Goal: Task Accomplishment & Management: Manage account settings

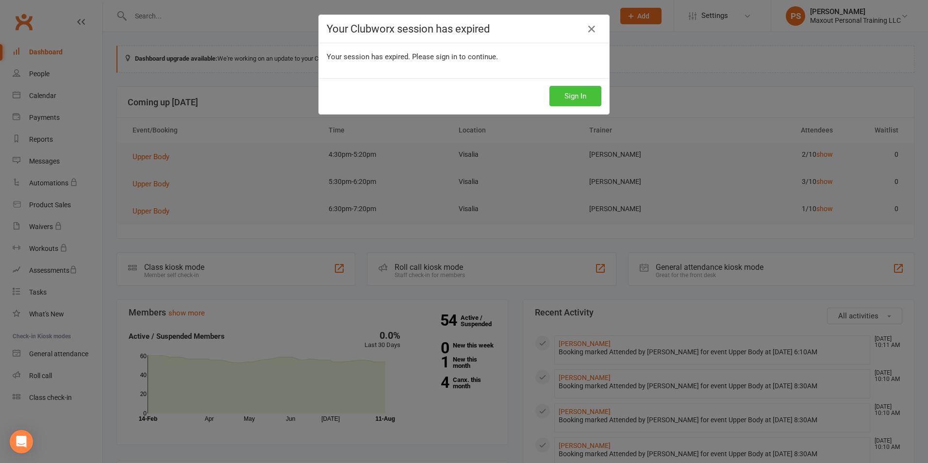
click at [567, 92] on button "Sign In" at bounding box center [576, 96] width 52 height 20
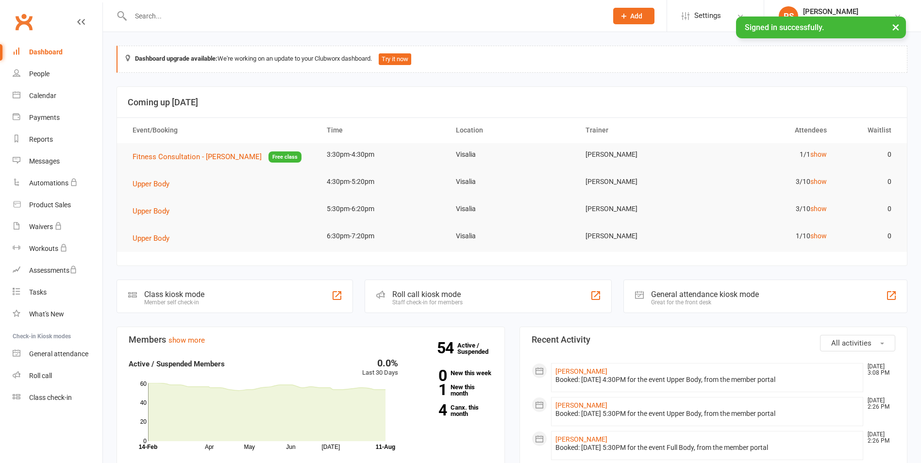
click at [43, 96] on div "Calendar" at bounding box center [42, 96] width 27 height 8
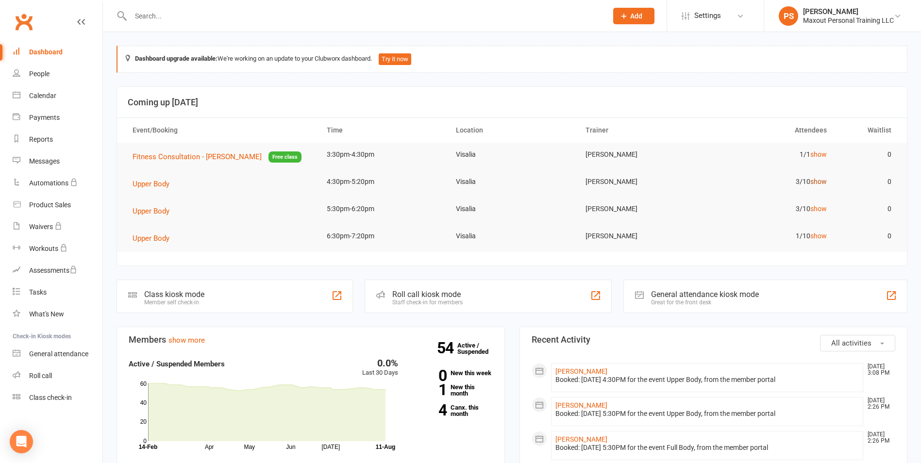
click at [819, 181] on link "show" at bounding box center [818, 182] width 17 height 8
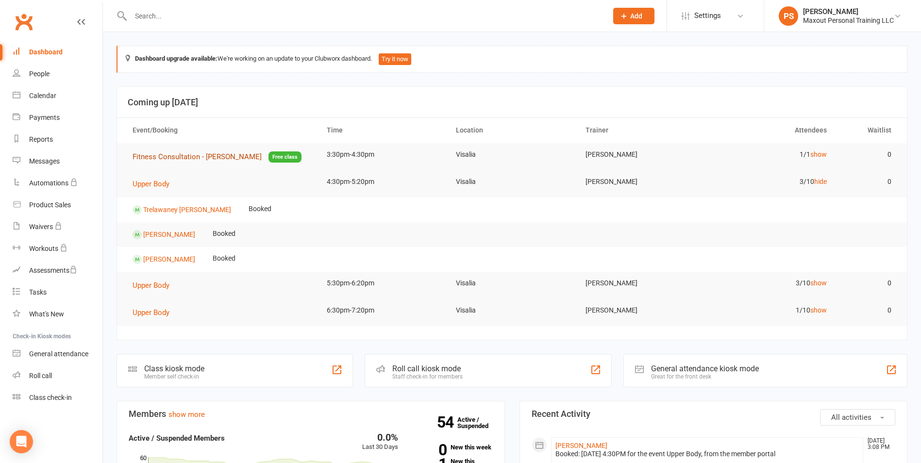
click at [213, 158] on span "Fitness Consultation - Jamie Davis" at bounding box center [197, 156] width 129 height 9
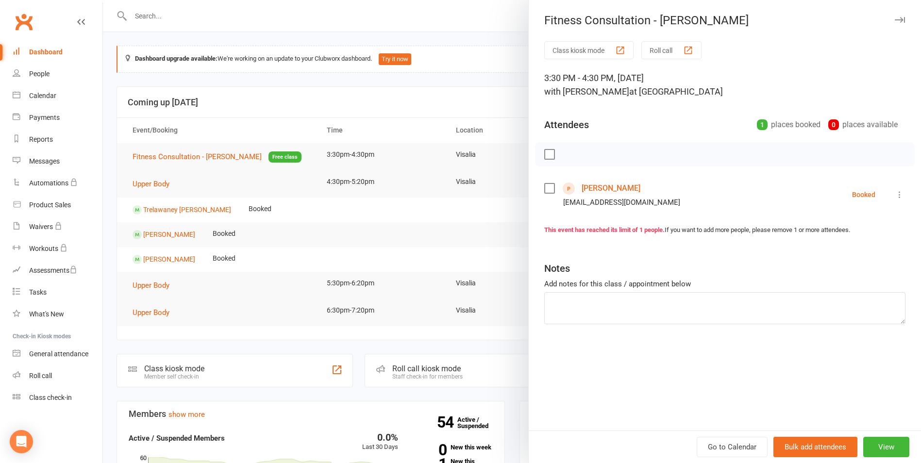
click at [595, 188] on link "Jamie Davis" at bounding box center [611, 189] width 59 height 16
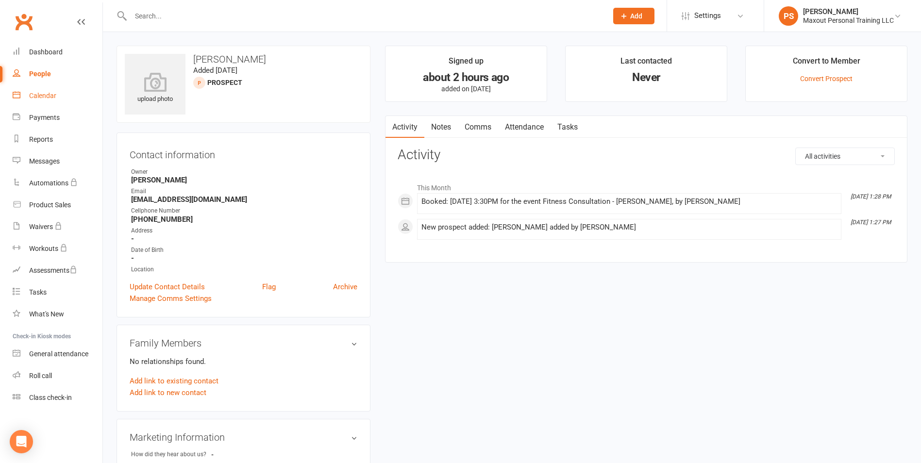
click at [26, 95] on link "Calendar" at bounding box center [58, 96] width 90 height 22
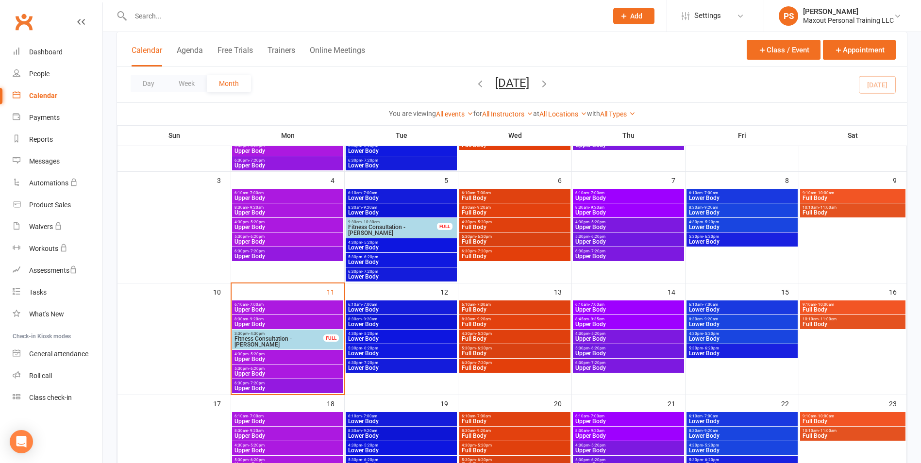
scroll to position [150, 0]
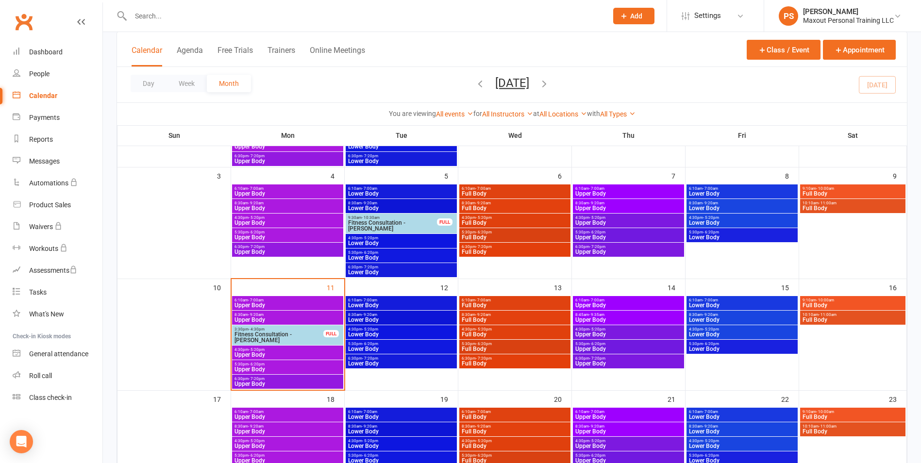
click at [285, 352] on span "Upper Body" at bounding box center [287, 355] width 107 height 6
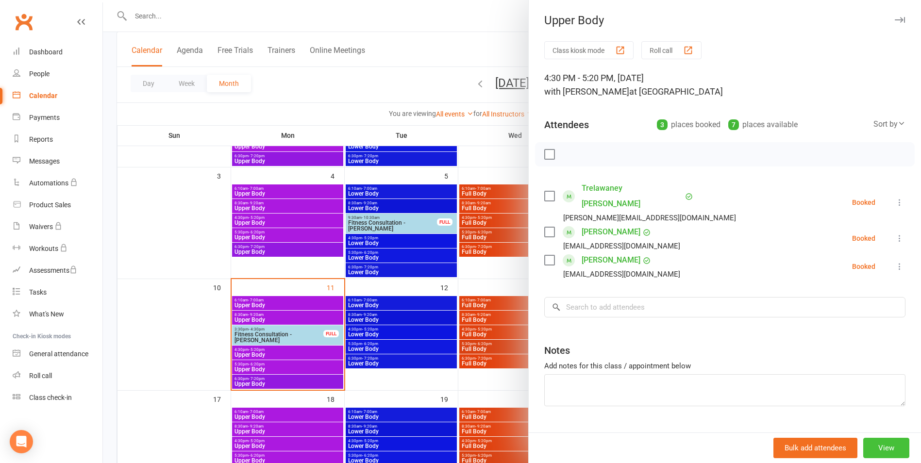
click at [869, 441] on button "View" at bounding box center [886, 448] width 46 height 20
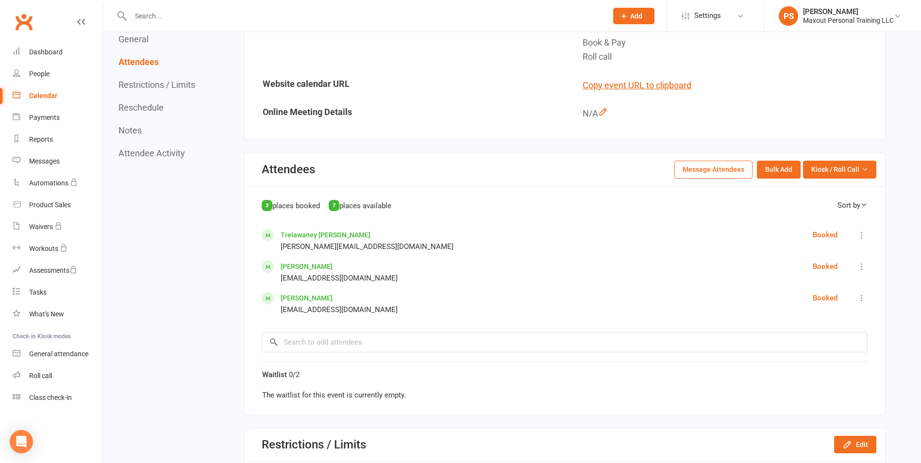
scroll to position [343, 0]
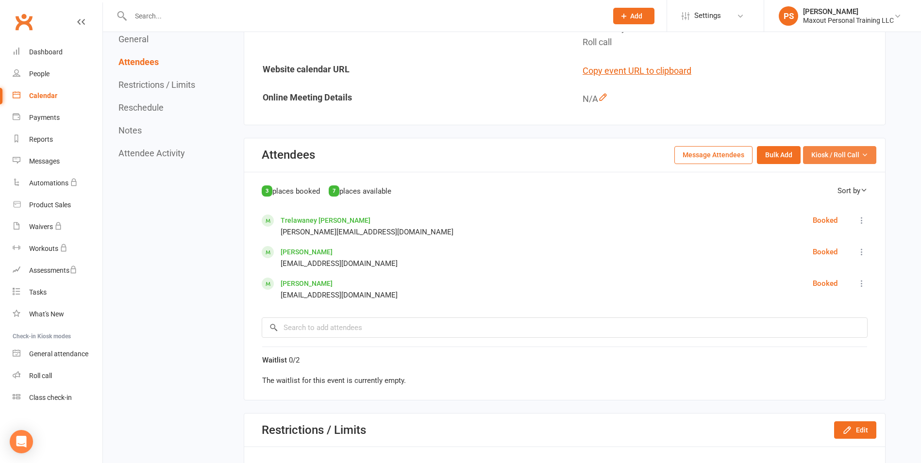
click at [831, 157] on span "Kiosk / Roll Call" at bounding box center [835, 155] width 48 height 11
click at [805, 171] on link "Enter Kiosk Mode" at bounding box center [828, 176] width 96 height 19
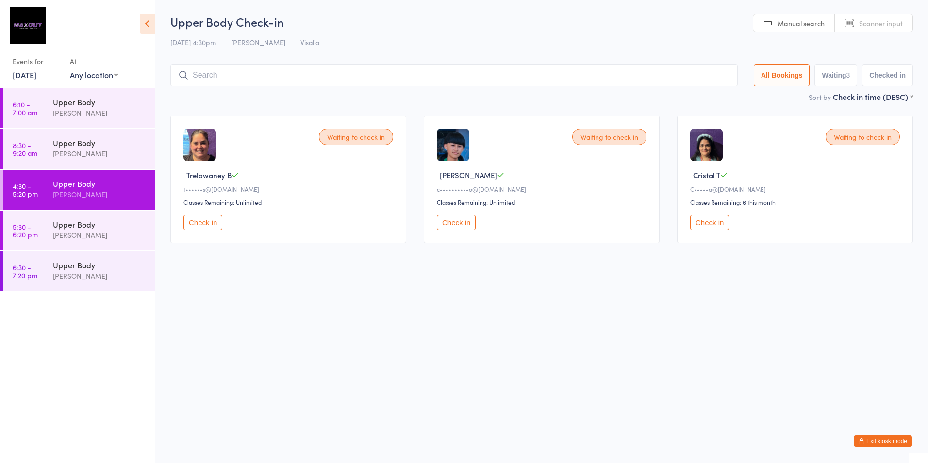
click at [313, 318] on html "You have now entered Kiosk Mode. Members will be able to check themselves in us…" at bounding box center [464, 231] width 928 height 463
click at [332, 312] on html "You have now entered Kiosk Mode. Members will be able to check themselves in us…" at bounding box center [464, 231] width 928 height 463
click at [412, 32] on div "Upper Body Check-in 11 Aug 4:30pm Dakotah Cain Visalia Manual search Scanner in…" at bounding box center [541, 53] width 743 height 78
click at [884, 439] on button "Exit kiosk mode" at bounding box center [883, 441] width 58 height 12
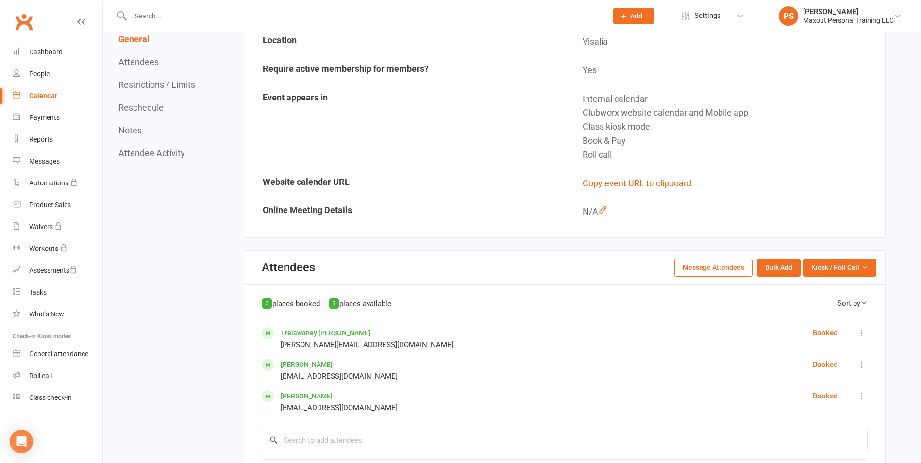
scroll to position [251, 0]
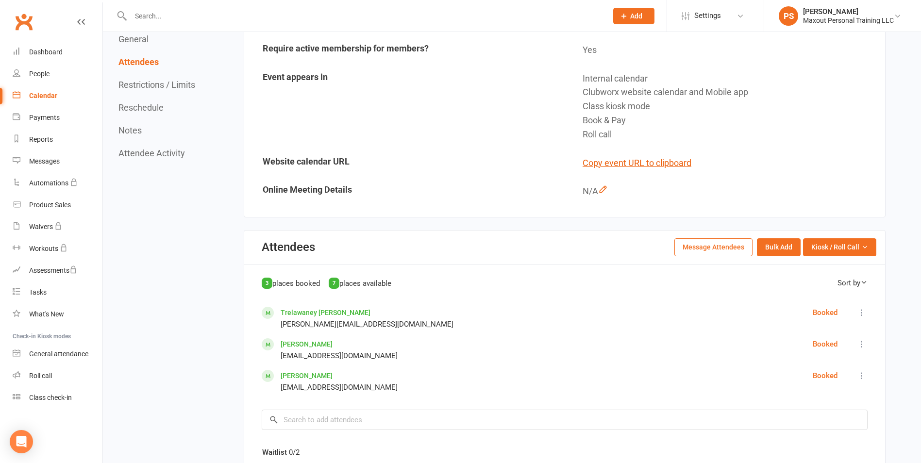
click at [278, 225] on event-schedule-general "General Edit Type Small Group Personal Training Description Upper Body Trainer …" at bounding box center [565, 184] width 642 height 616
click at [261, 222] on event-schedule-general "General Edit Type Small Group Personal Training Description Upper Body Trainer …" at bounding box center [565, 184] width 642 height 616
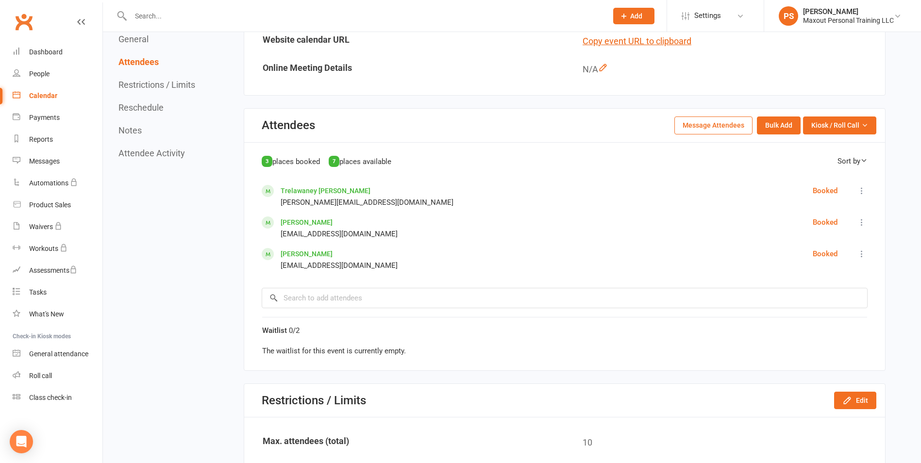
scroll to position [200, 0]
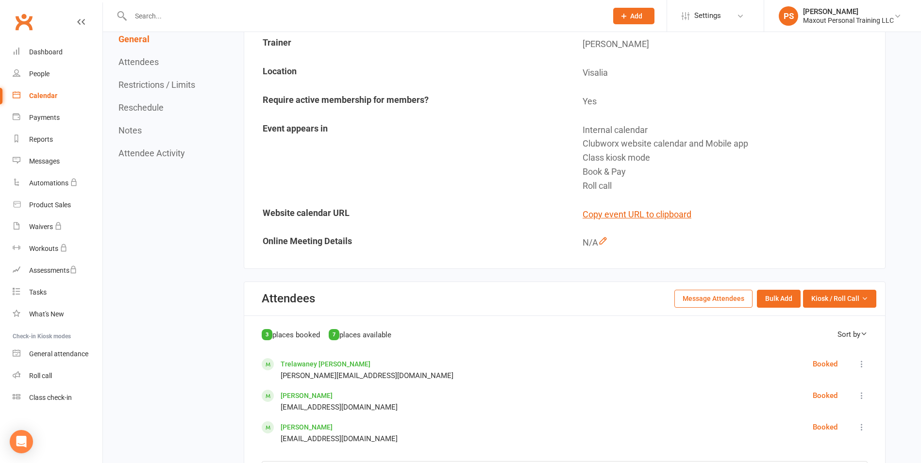
click at [42, 99] on div "Calendar" at bounding box center [43, 96] width 28 height 8
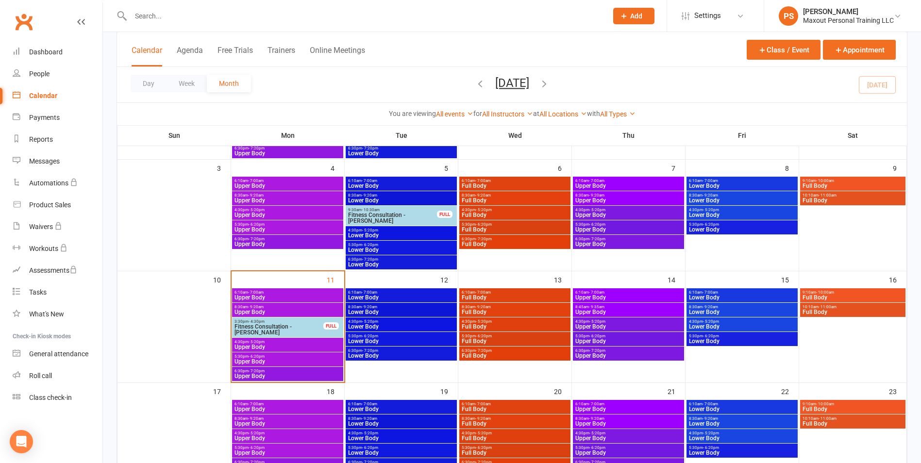
scroll to position [165, 0]
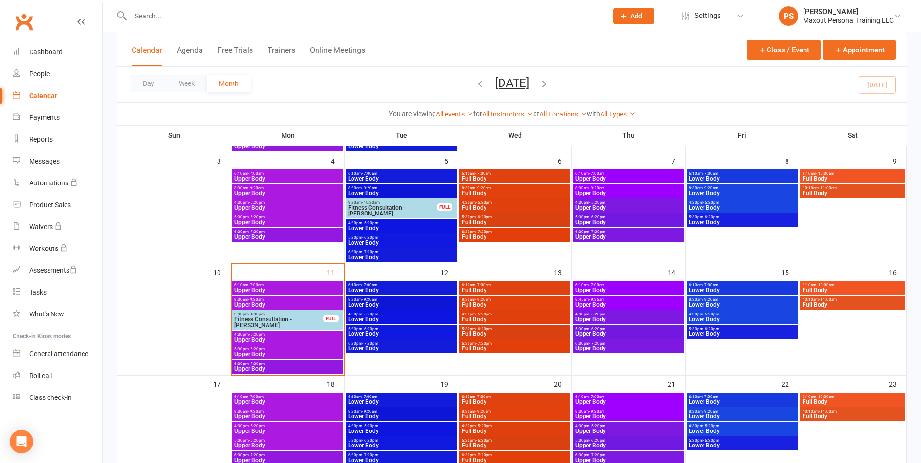
click at [295, 323] on span "Fitness Consultation - [PERSON_NAME]" at bounding box center [279, 323] width 90 height 12
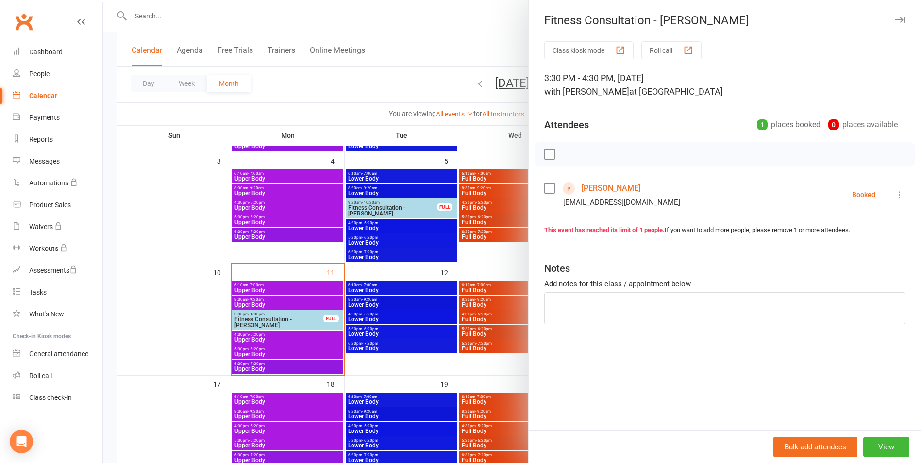
click at [343, 114] on div at bounding box center [512, 231] width 818 height 463
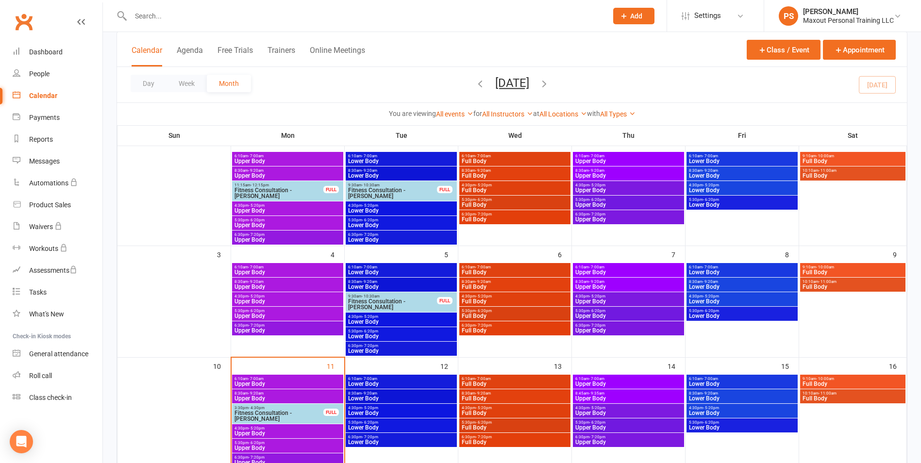
scroll to position [0, 0]
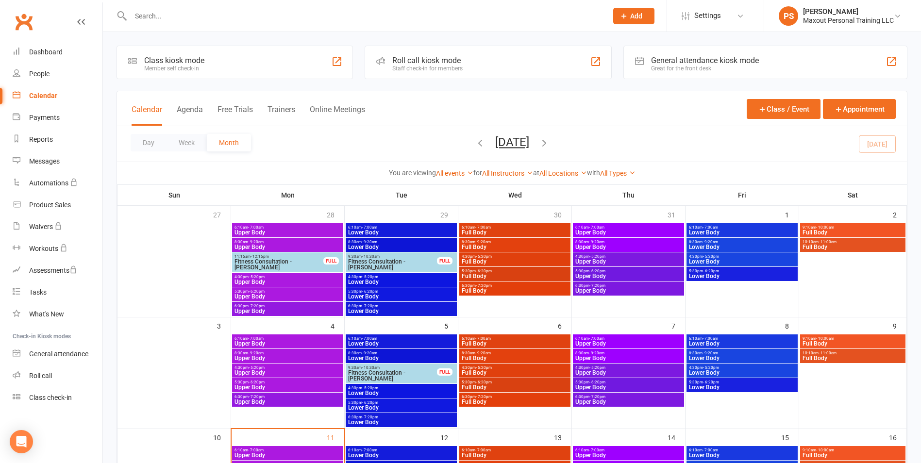
click at [108, 36] on div "Class kiosk mode Member self check-in Roll call kiosk mode Staff check-in for m…" at bounding box center [512, 435] width 818 height 806
click at [179, 36] on div "Class kiosk mode Member self check-in Roll call kiosk mode Staff check-in for m…" at bounding box center [512, 435] width 818 height 806
click at [357, 36] on div "Class kiosk mode Member self check-in Roll call kiosk mode Staff check-in for m…" at bounding box center [512, 435] width 818 height 806
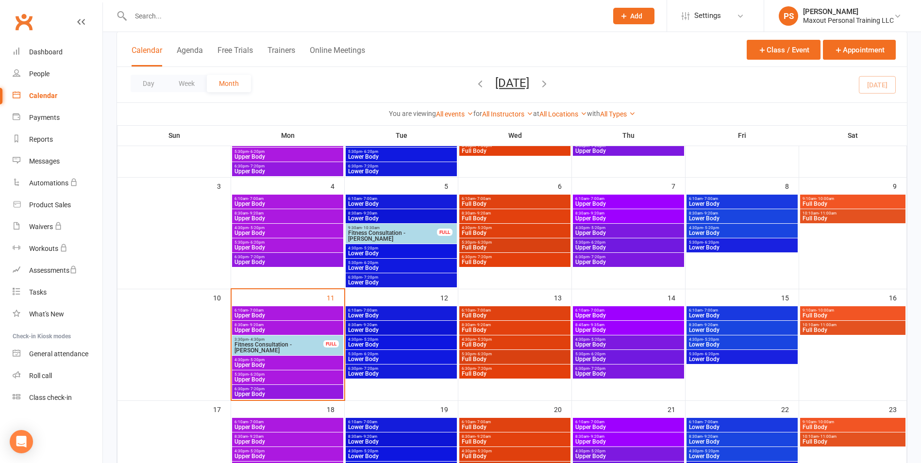
scroll to position [155, 0]
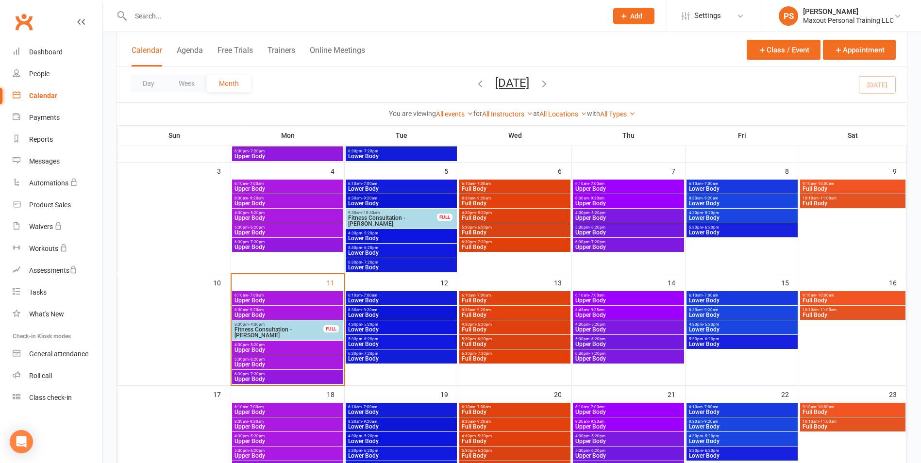
click at [314, 343] on span "4:30pm - 5:20pm" at bounding box center [287, 345] width 107 height 4
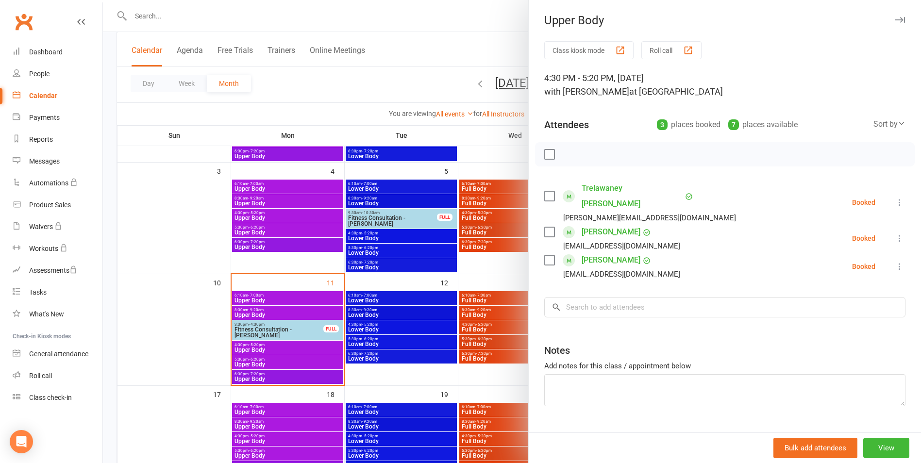
click at [895, 18] on icon "button" at bounding box center [900, 20] width 10 height 6
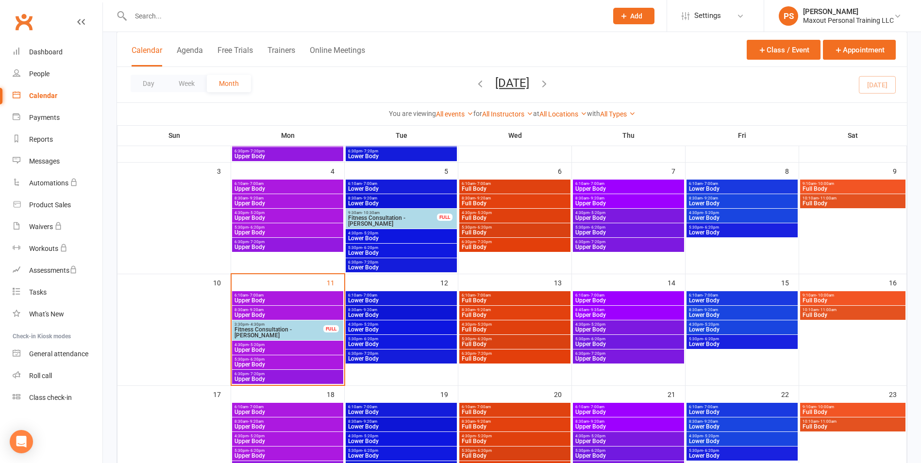
click at [297, 325] on span "3:30pm - 4:30pm" at bounding box center [279, 324] width 90 height 4
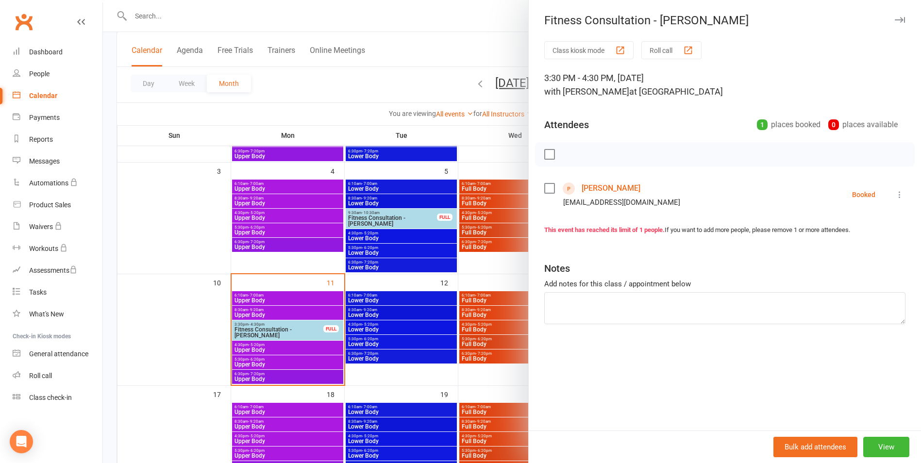
click at [297, 325] on div at bounding box center [512, 231] width 818 height 463
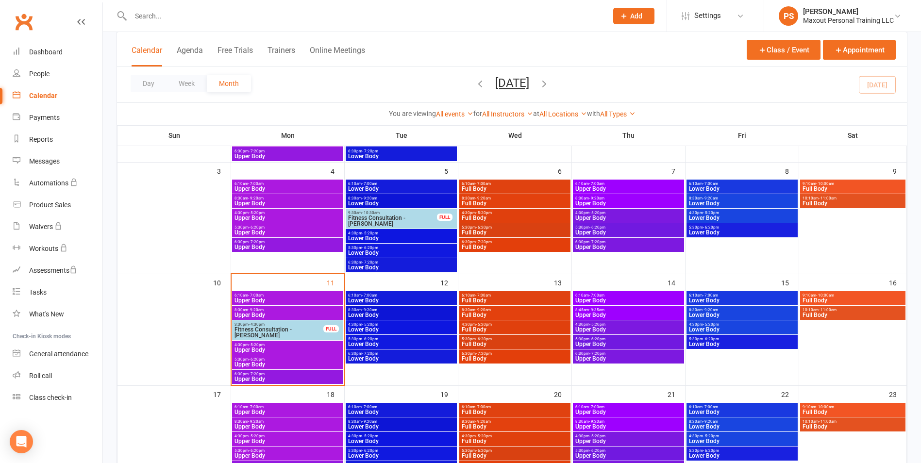
click at [314, 345] on span "4:30pm - 5:20pm" at bounding box center [287, 345] width 107 height 4
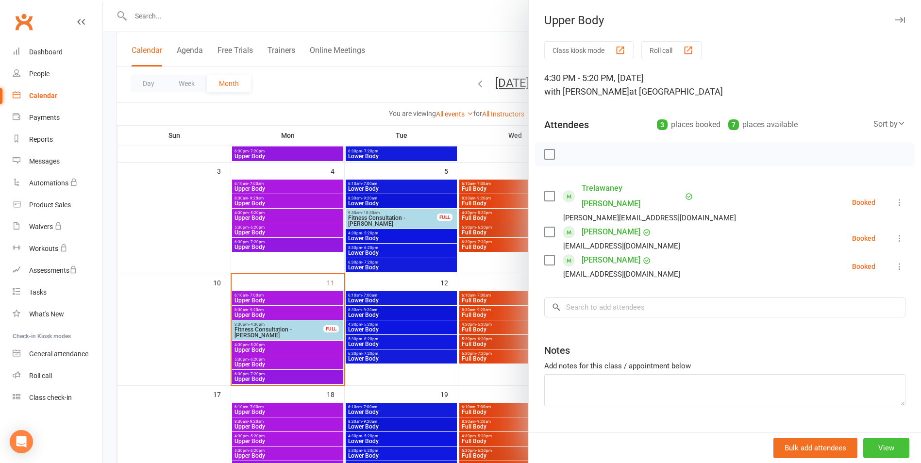
click at [869, 449] on button "View" at bounding box center [886, 448] width 46 height 20
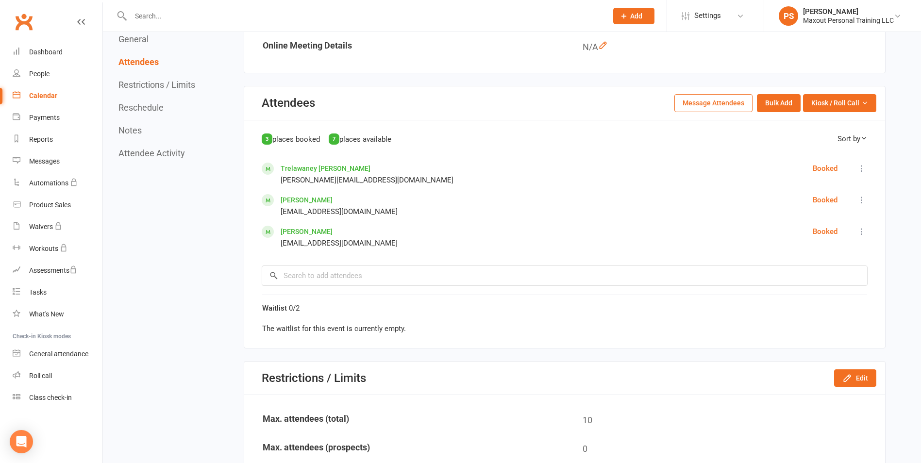
scroll to position [366, 0]
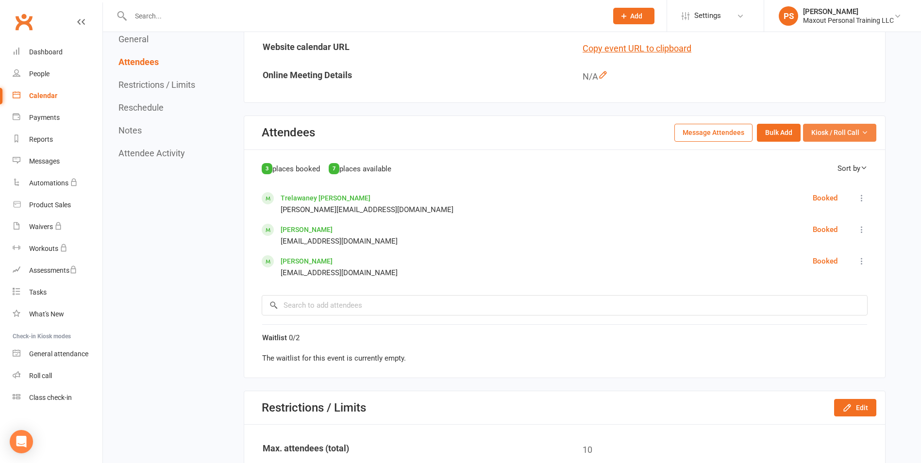
click at [841, 137] on span "Kiosk / Roll Call" at bounding box center [835, 132] width 48 height 11
click at [831, 148] on link "Enter Kiosk Mode" at bounding box center [828, 154] width 96 height 19
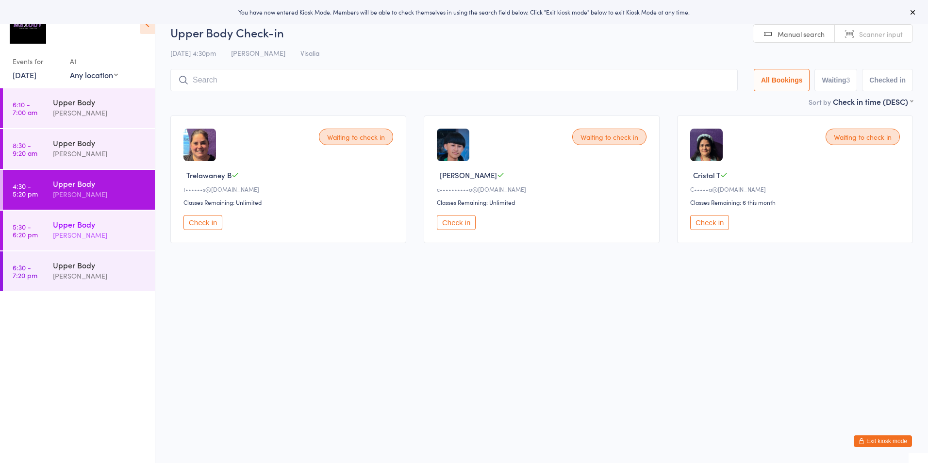
click at [144, 221] on div "Upper Body" at bounding box center [100, 224] width 94 height 11
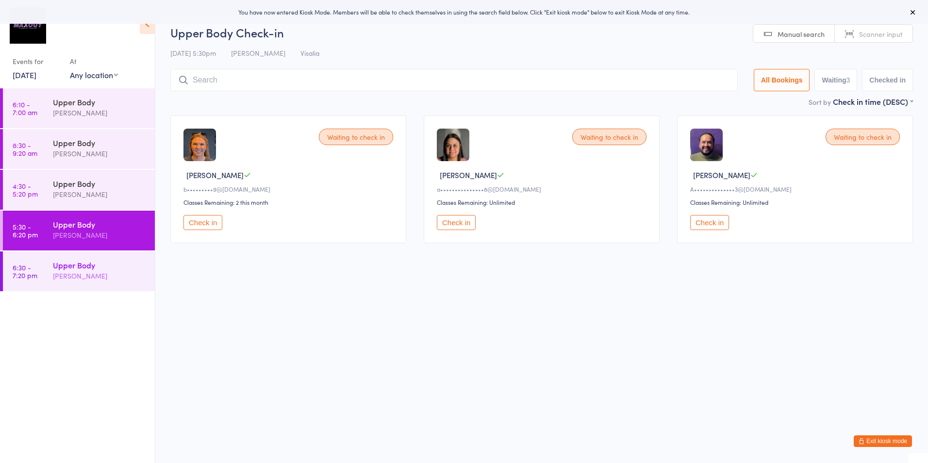
click at [137, 262] on div "Upper Body" at bounding box center [100, 265] width 94 height 11
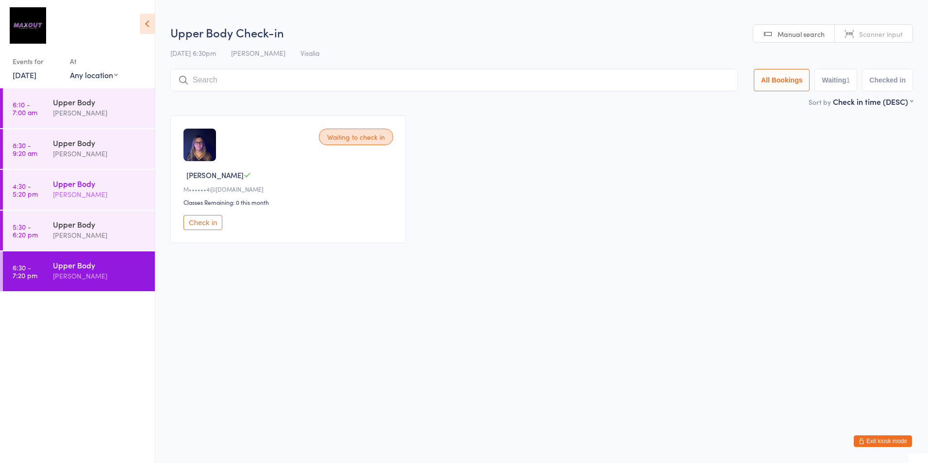
click at [142, 173] on div "Upper Body [PERSON_NAME]" at bounding box center [104, 189] width 102 height 38
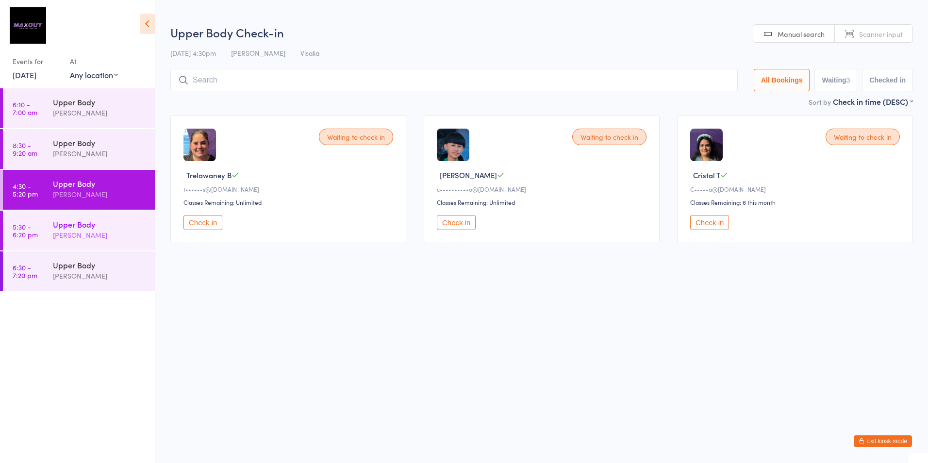
click at [146, 218] on div "Upper Body [PERSON_NAME]" at bounding box center [104, 230] width 102 height 38
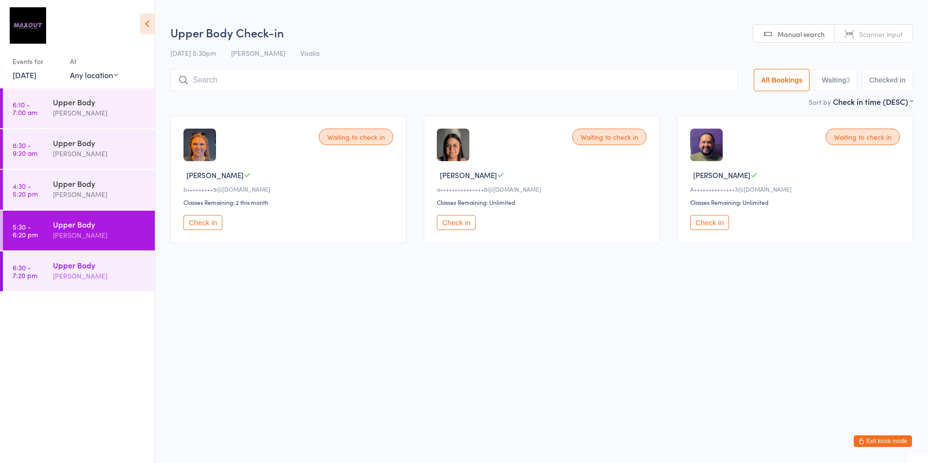
click at [148, 266] on div "Upper Body [PERSON_NAME]" at bounding box center [104, 270] width 102 height 38
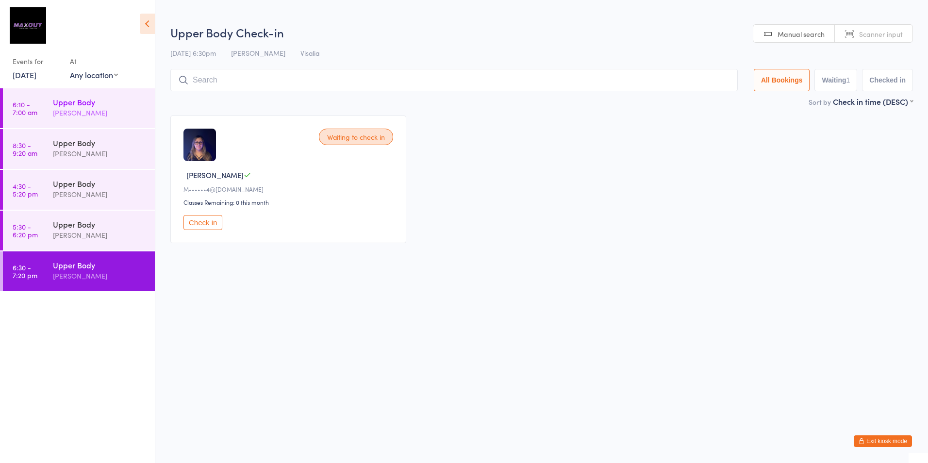
click at [138, 92] on div "Upper Body [PERSON_NAME]" at bounding box center [104, 107] width 102 height 38
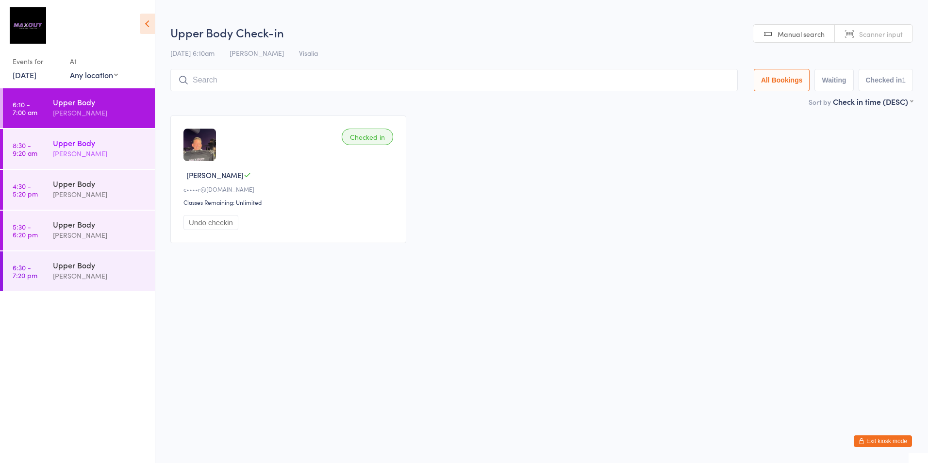
click at [123, 150] on div "[PERSON_NAME]" at bounding box center [100, 153] width 94 height 11
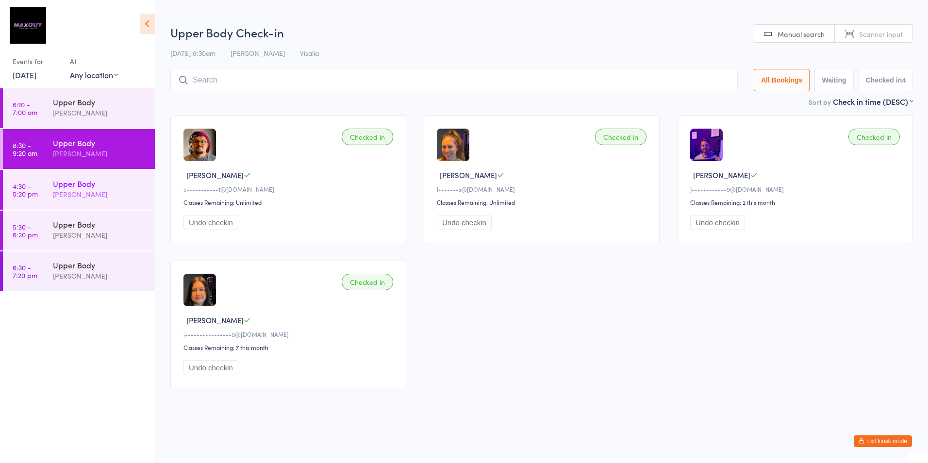
click at [147, 185] on div "Upper Body Dakotah Cain" at bounding box center [104, 189] width 102 height 38
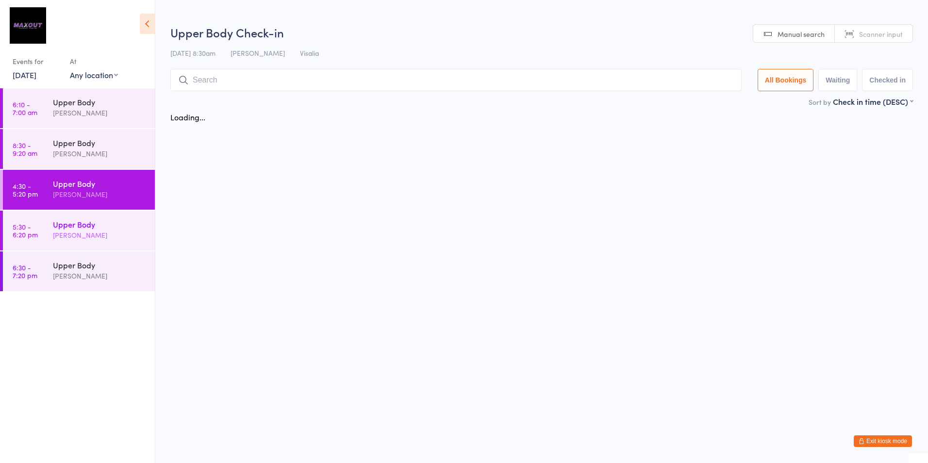
click at [147, 224] on div "Upper Body Dakotah Cain" at bounding box center [104, 230] width 102 height 38
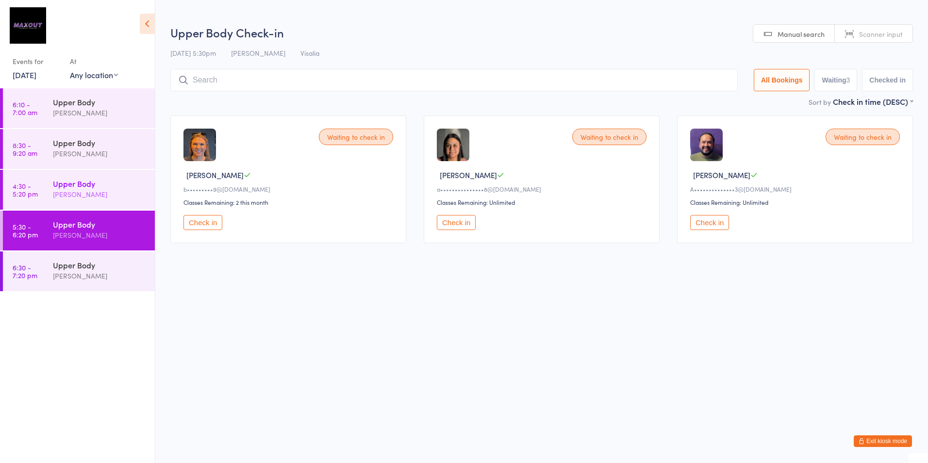
click at [137, 188] on div "Upper Body" at bounding box center [100, 183] width 94 height 11
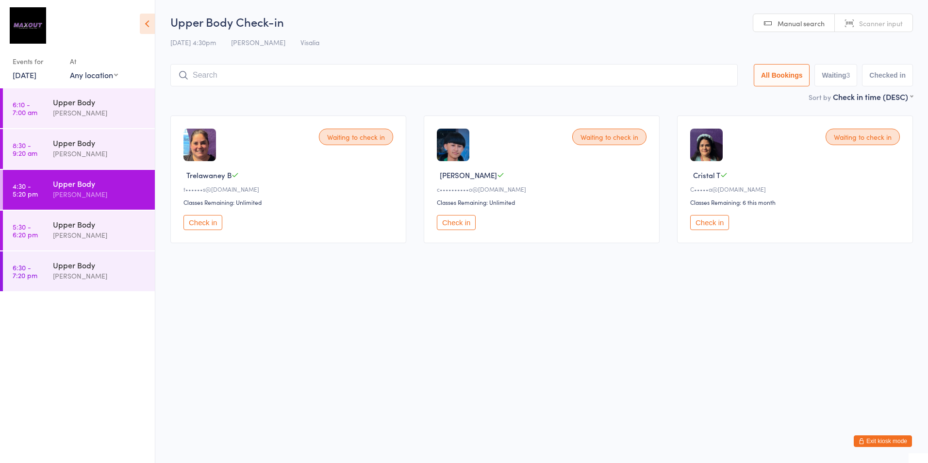
click at [883, 443] on button "Exit kiosk mode" at bounding box center [883, 441] width 58 height 12
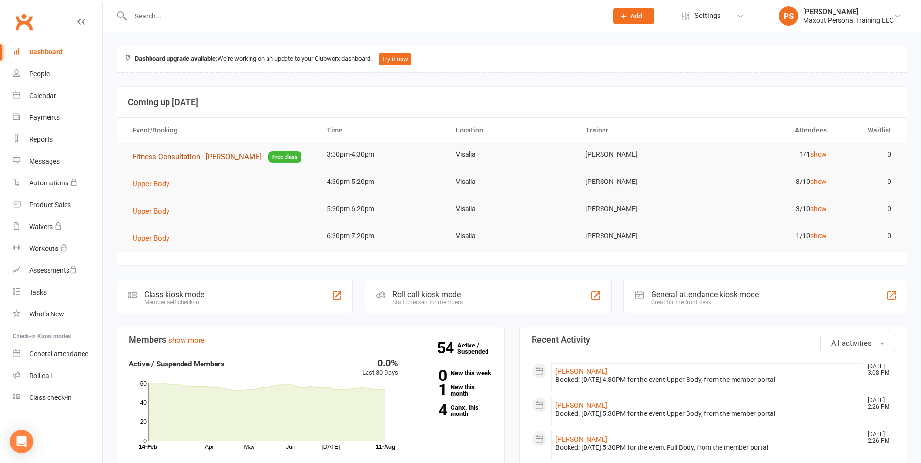
click at [184, 154] on span "Fitness Consultation - [PERSON_NAME]" at bounding box center [197, 156] width 129 height 9
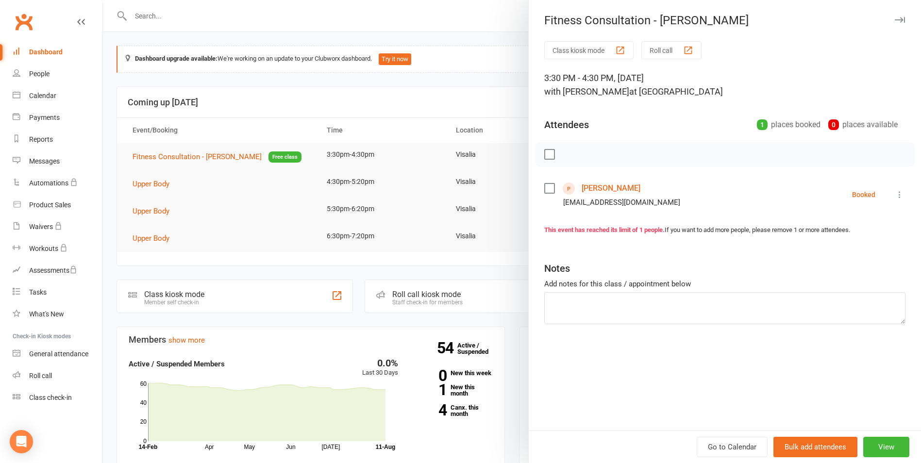
click at [604, 188] on link "[PERSON_NAME]" at bounding box center [611, 189] width 59 height 16
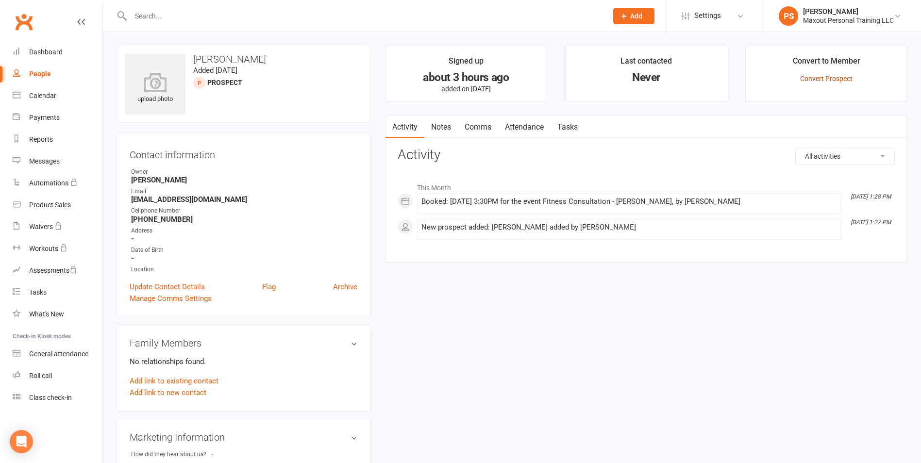
click at [839, 79] on link "Convert Prospect" at bounding box center [826, 79] width 52 height 8
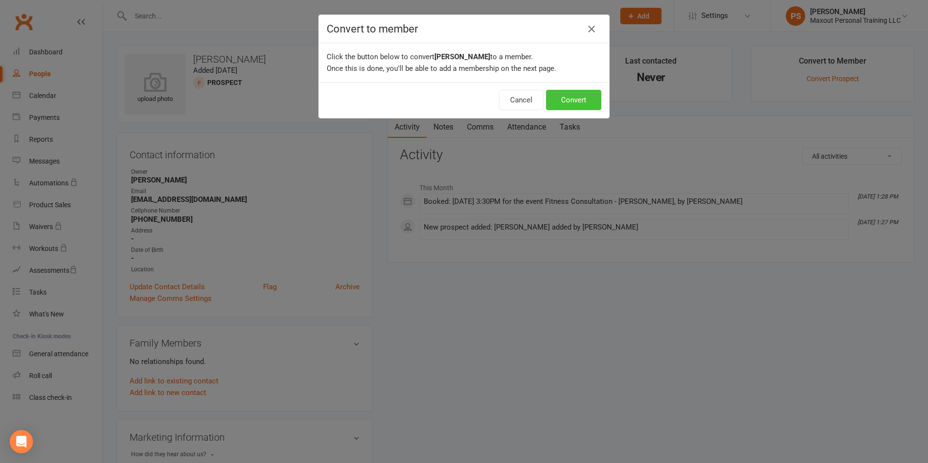
click at [577, 97] on button "Convert" at bounding box center [573, 100] width 55 height 20
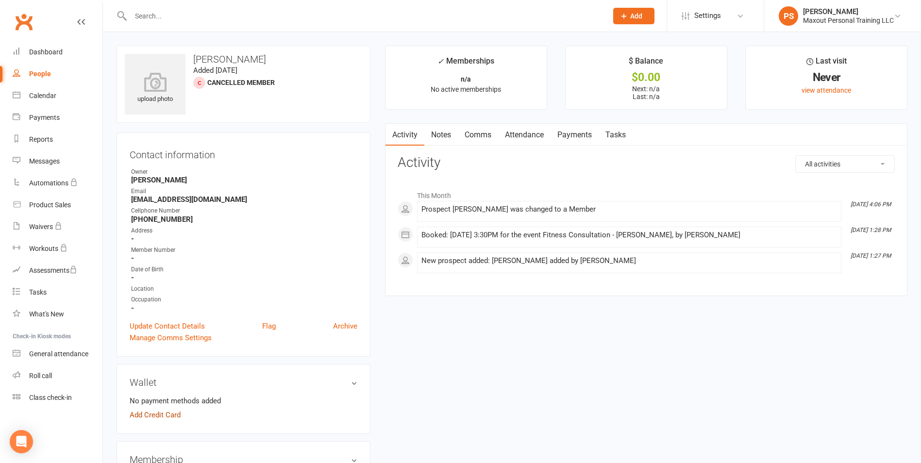
click at [148, 414] on link "Add Credit Card" at bounding box center [155, 415] width 51 height 12
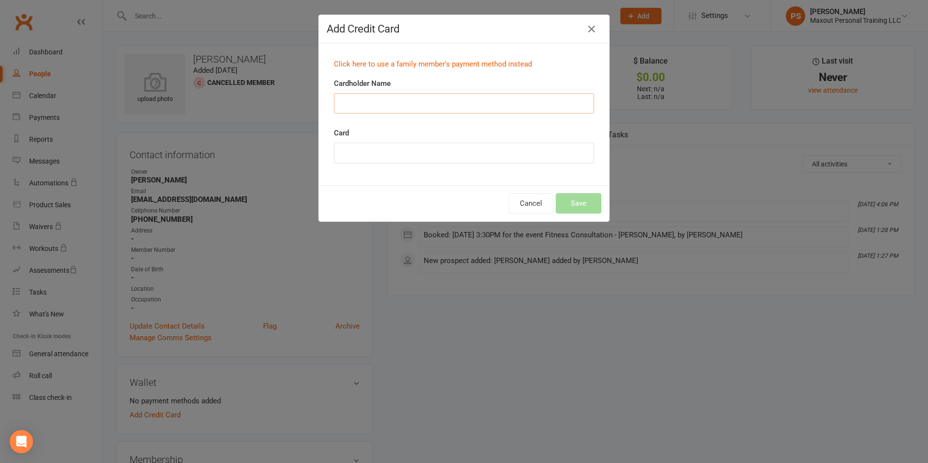
click at [393, 104] on input "Cardholder Name" at bounding box center [464, 103] width 260 height 20
type input "[PERSON_NAME]"
click at [383, 157] on div at bounding box center [464, 153] width 260 height 21
click at [571, 200] on button "Save" at bounding box center [579, 203] width 46 height 20
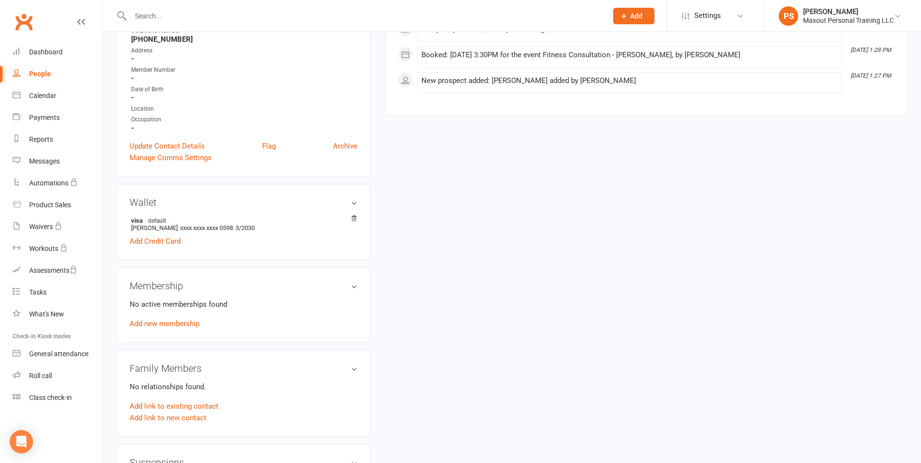
scroll to position [205, 0]
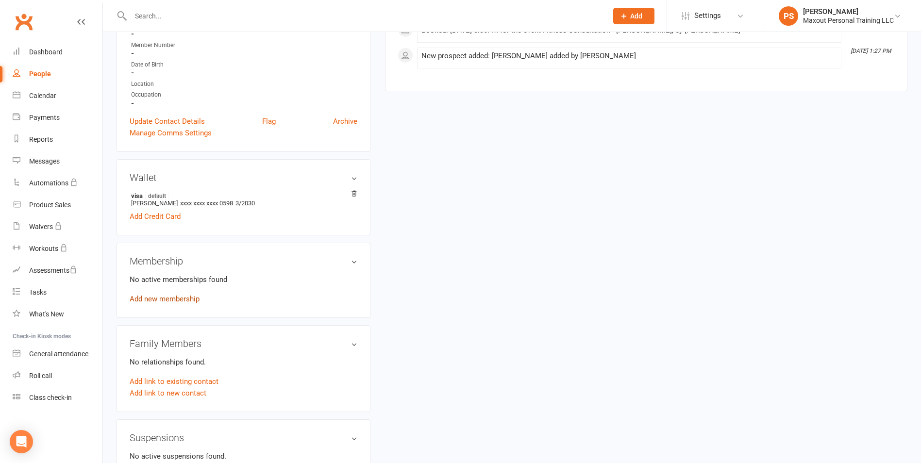
click at [196, 299] on link "Add new membership" at bounding box center [165, 299] width 70 height 9
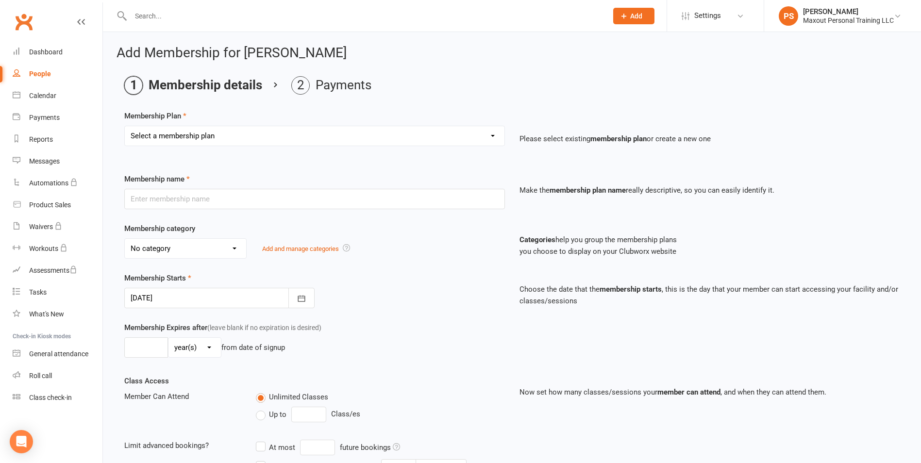
click at [281, 132] on select "Select a membership plan Create new Membership Plan GOOD (6 Months) BETTER (6 M…" at bounding box center [315, 135] width 380 height 19
select select "5"
click at [125, 126] on select "Select a membership plan Create new Membership Plan GOOD (6 Months) BETTER (6 M…" at bounding box center [315, 135] width 380 height 19
type input "BETTER (12 months)"
select select "3"
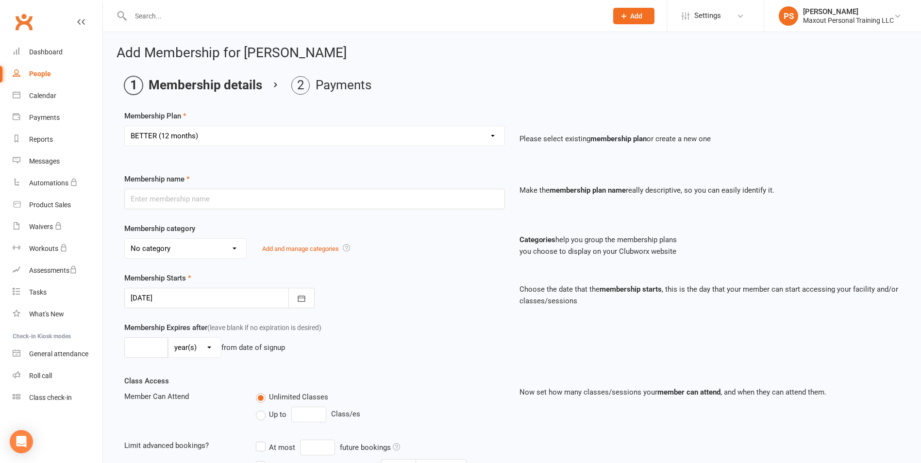
type input "1"
type input "12"
click at [151, 350] on input "1" at bounding box center [146, 347] width 44 height 20
type input "13"
click at [174, 349] on select "day(s) week(s) month(s) year(s)" at bounding box center [194, 347] width 52 height 19
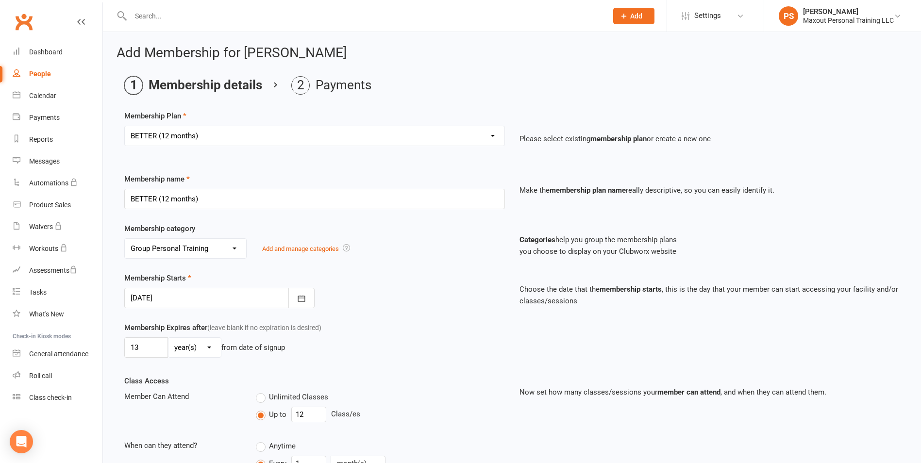
select select "2"
click at [168, 338] on select "day(s) week(s) month(s) year(s)" at bounding box center [194, 347] width 52 height 19
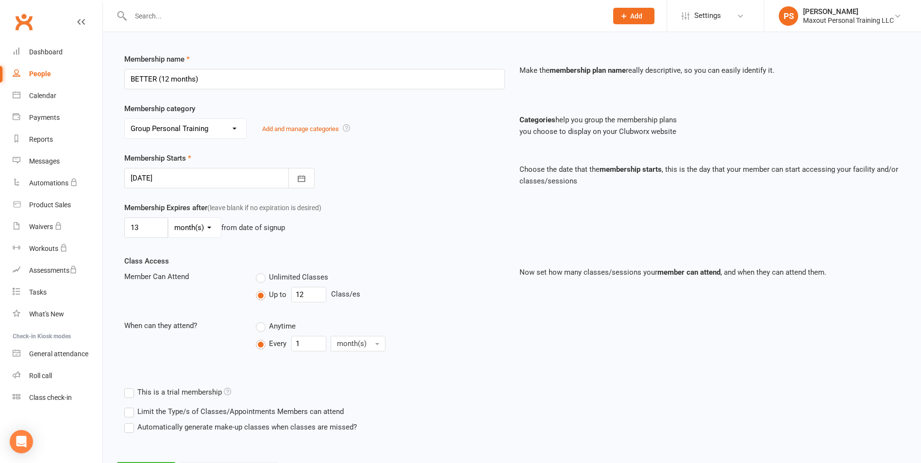
scroll to position [167, 0]
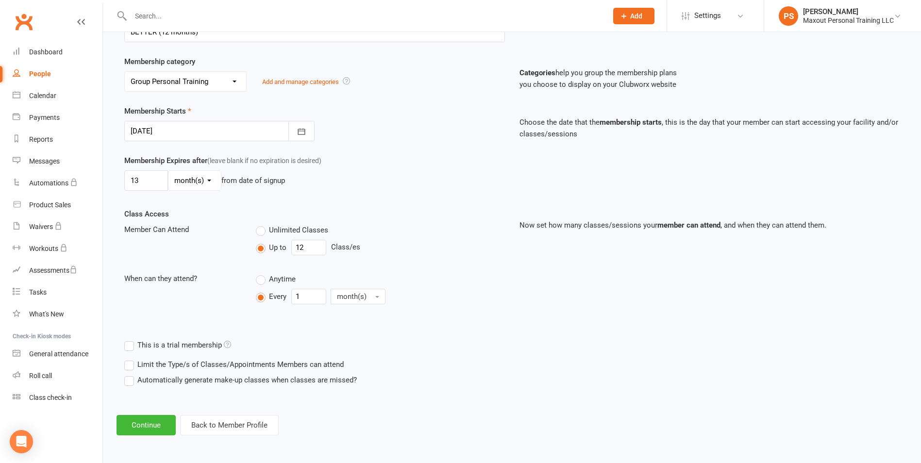
click at [127, 364] on label "Limit the Type/s of Classes/Appointments Members can attend" at bounding box center [233, 365] width 219 height 12
click at [127, 359] on input "Limit the Type/s of Classes/Appointments Members can attend" at bounding box center [127, 359] width 6 height 0
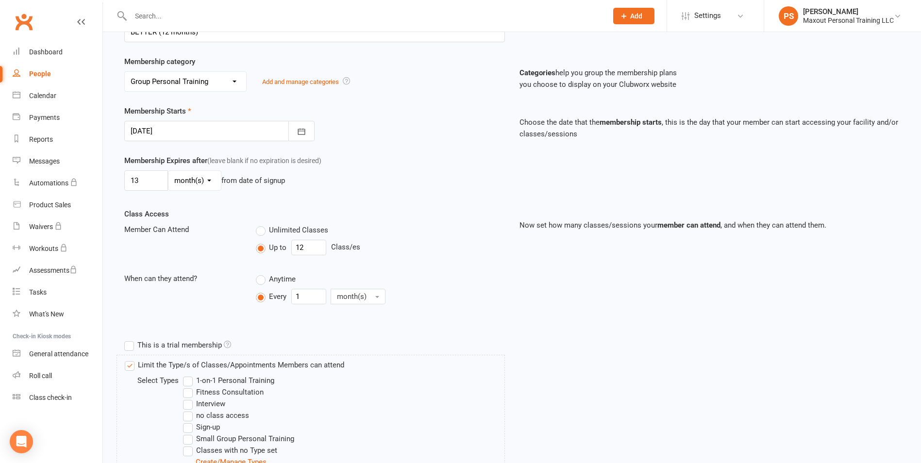
click at [188, 441] on label "Small Group Personal Training" at bounding box center [238, 439] width 111 height 12
click at [188, 433] on input "Small Group Personal Training" at bounding box center [186, 433] width 6 height 0
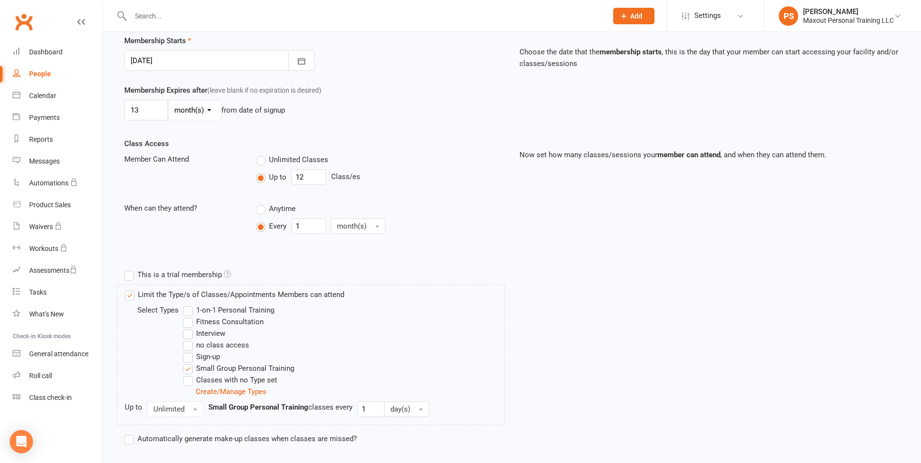
scroll to position [296, 0]
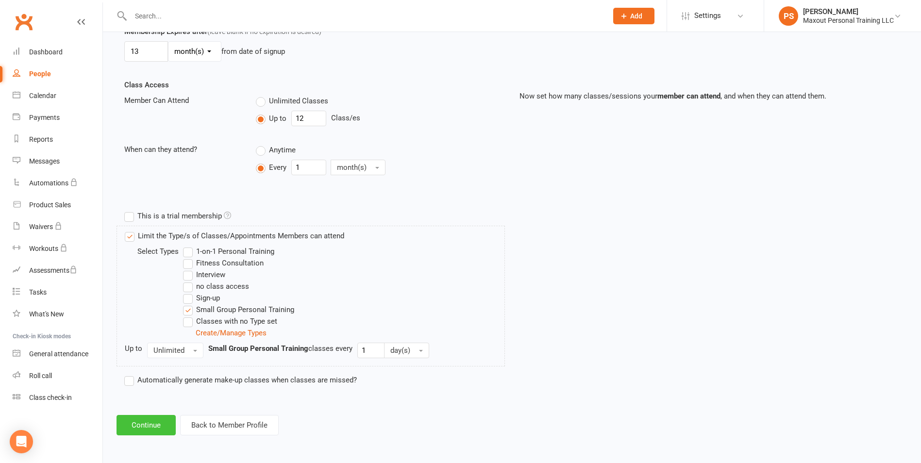
click at [166, 420] on button "Continue" at bounding box center [146, 425] width 59 height 20
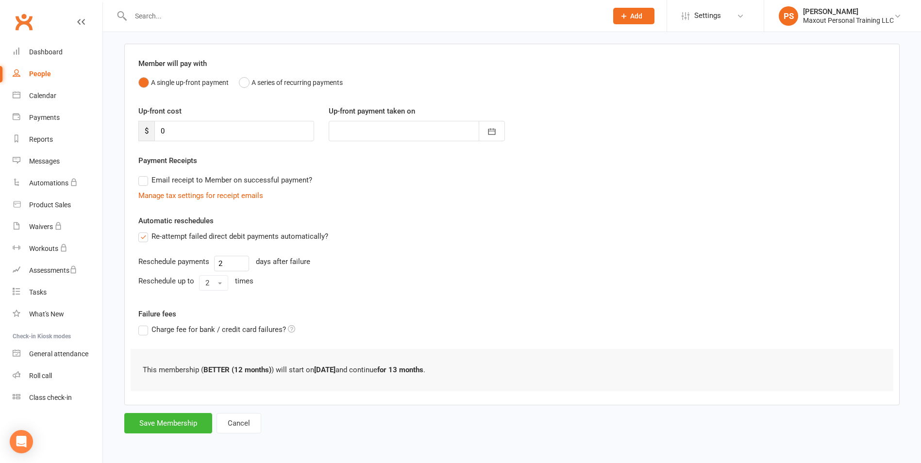
scroll to position [0, 0]
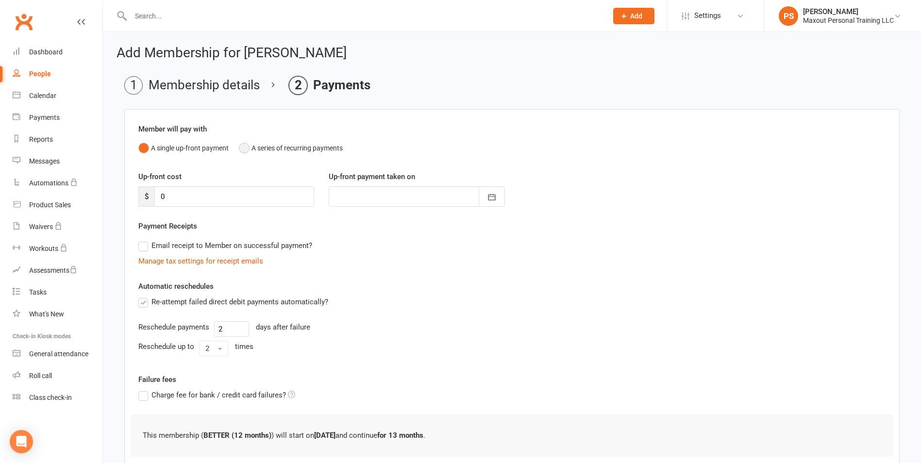
click at [247, 149] on button "A series of recurring payments" at bounding box center [291, 148] width 104 height 18
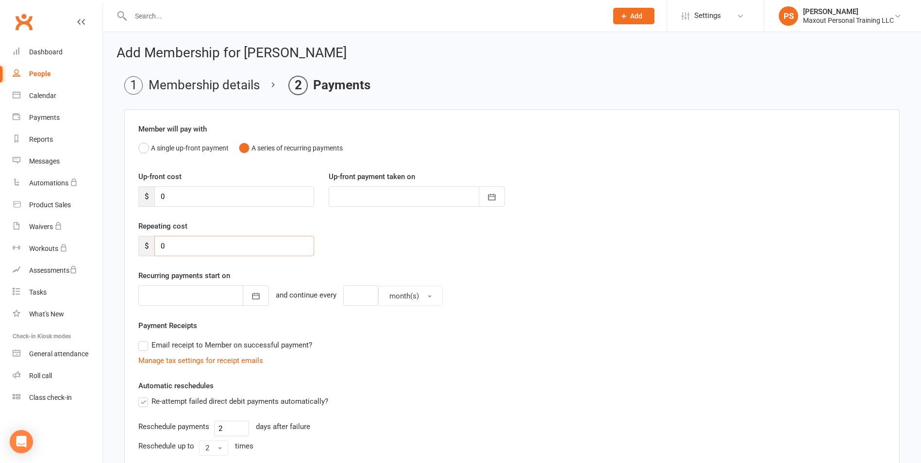
click at [174, 246] on input "0" at bounding box center [234, 246] width 160 height 20
type input "300"
click at [251, 301] on icon "button" at bounding box center [256, 296] width 10 height 10
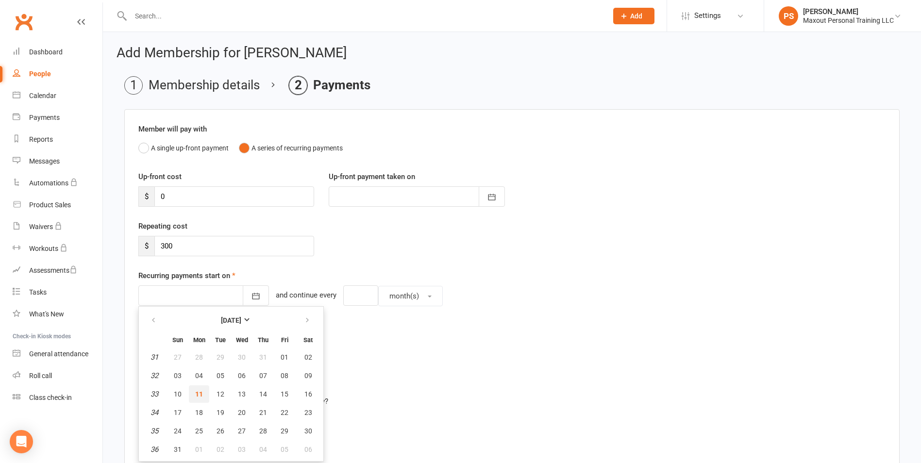
click at [200, 397] on span "11" at bounding box center [199, 394] width 8 height 8
type input "[DATE]"
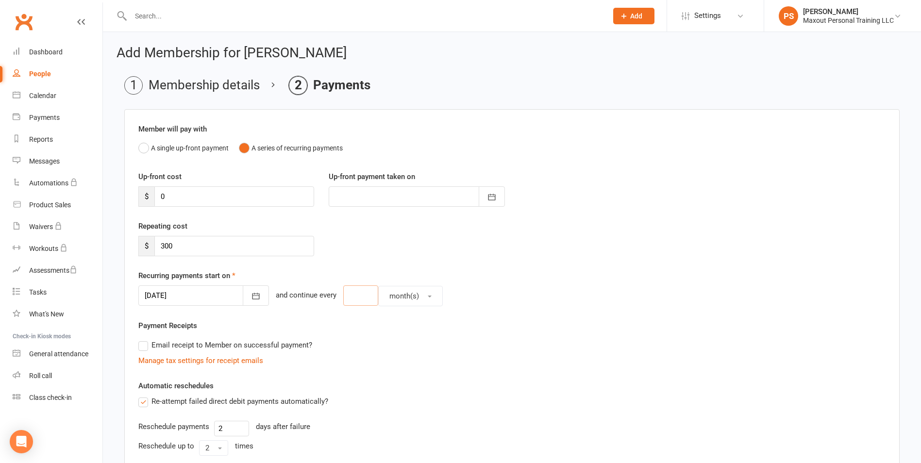
click at [351, 294] on input "number" at bounding box center [360, 295] width 35 height 20
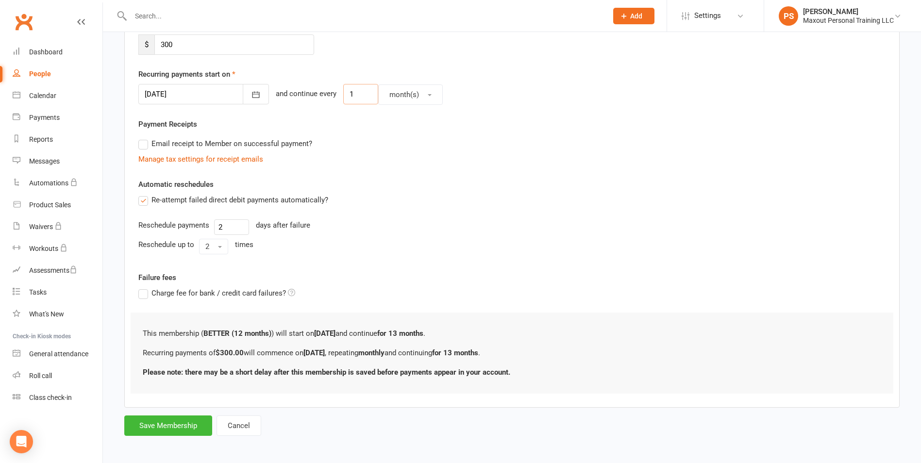
scroll to position [204, 0]
type input "1"
click at [179, 422] on button "Save Membership" at bounding box center [168, 423] width 88 height 20
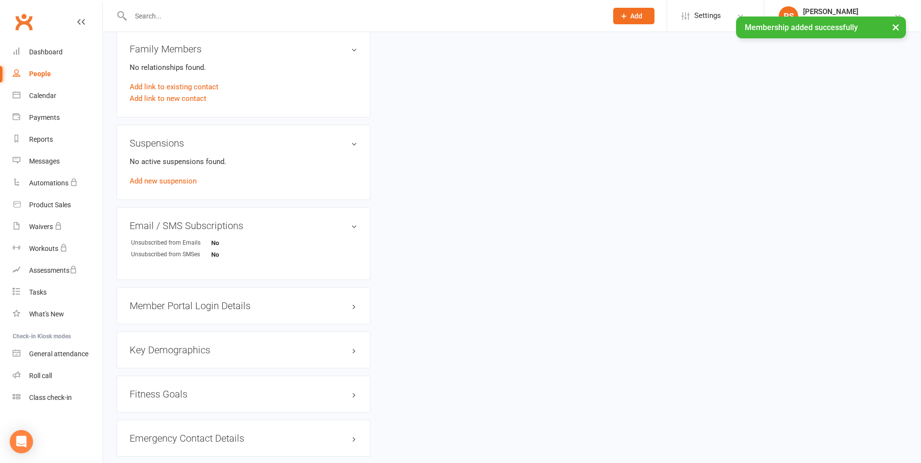
scroll to position [530, 0]
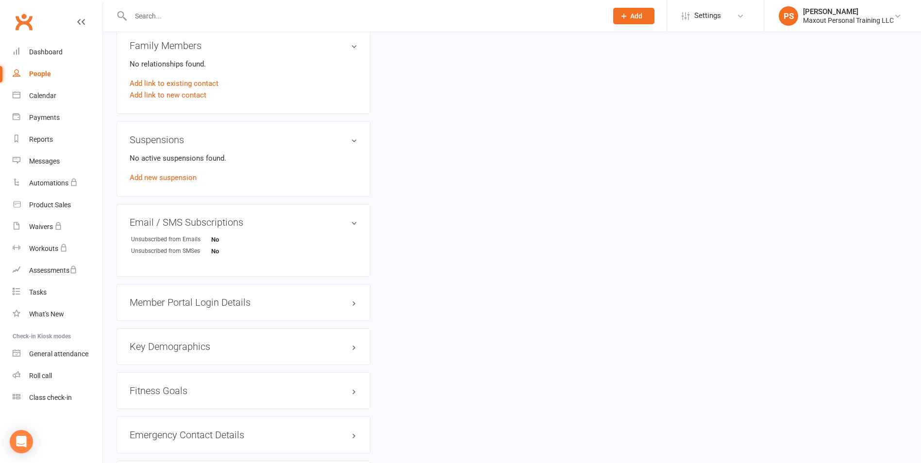
click at [216, 301] on h3 "Member Portal Login Details" at bounding box center [244, 302] width 228 height 11
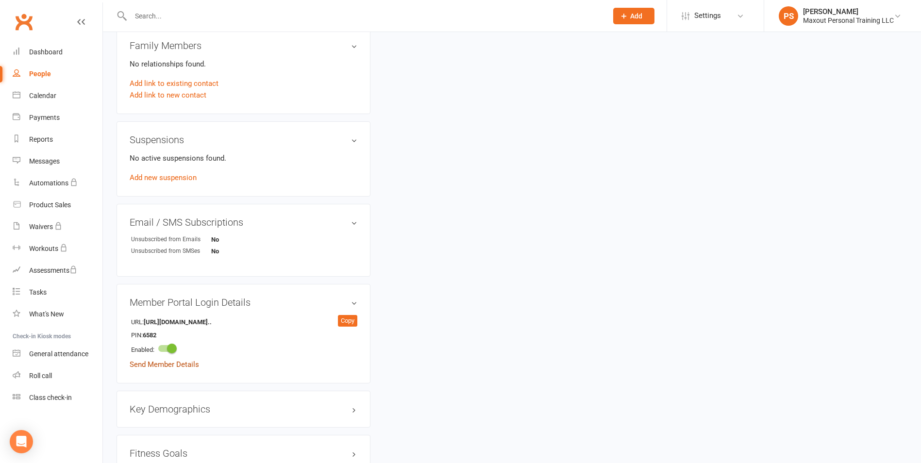
click at [185, 361] on link "Send Member Details" at bounding box center [164, 364] width 69 height 9
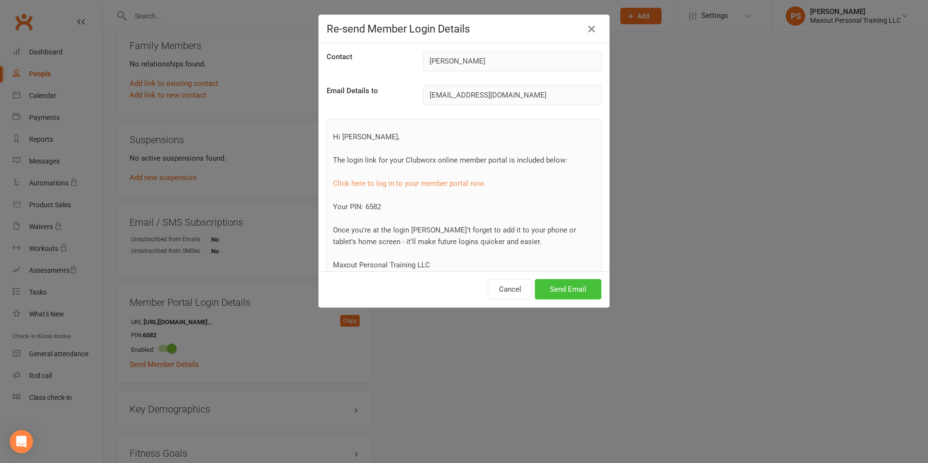
click at [570, 287] on button "Send Email" at bounding box center [568, 289] width 67 height 20
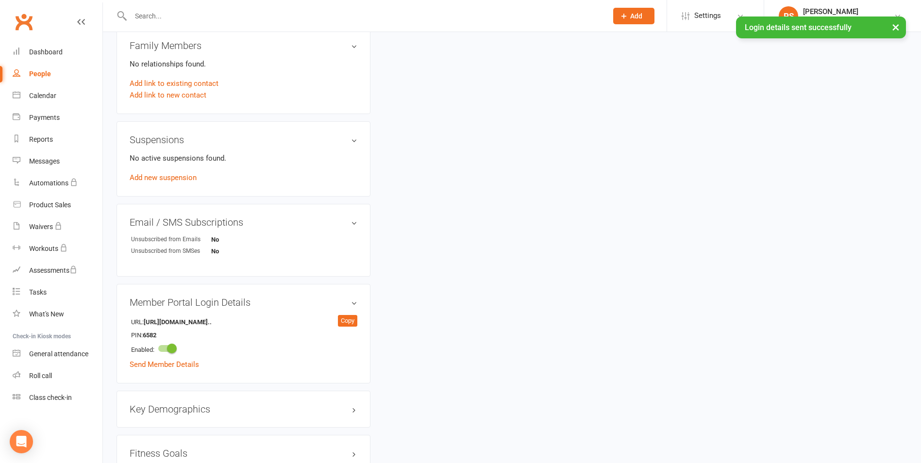
scroll to position [696, 0]
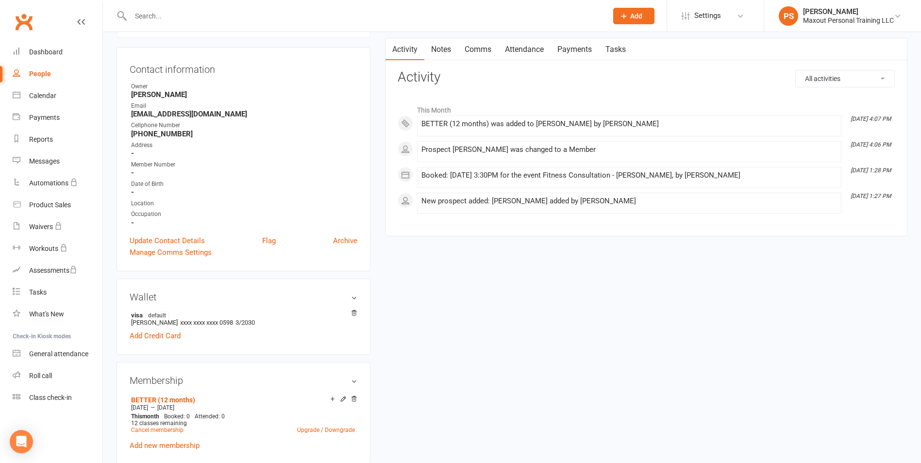
scroll to position [28, 0]
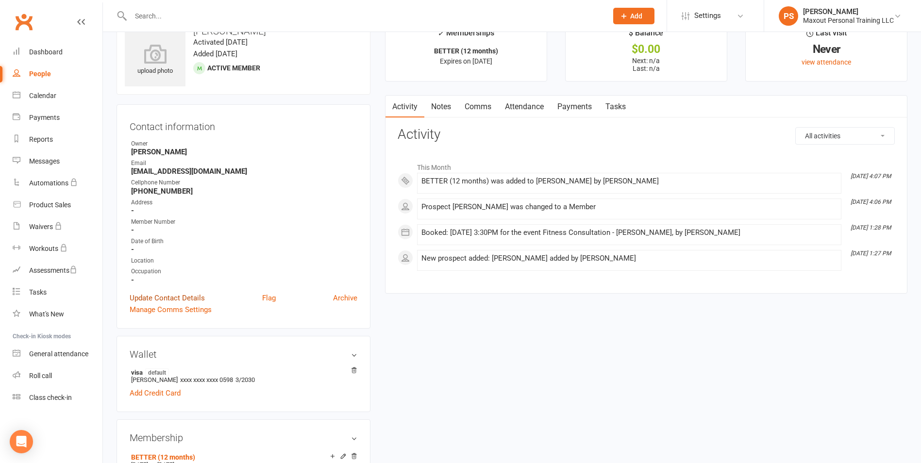
click at [200, 297] on link "Update Contact Details" at bounding box center [167, 298] width 75 height 12
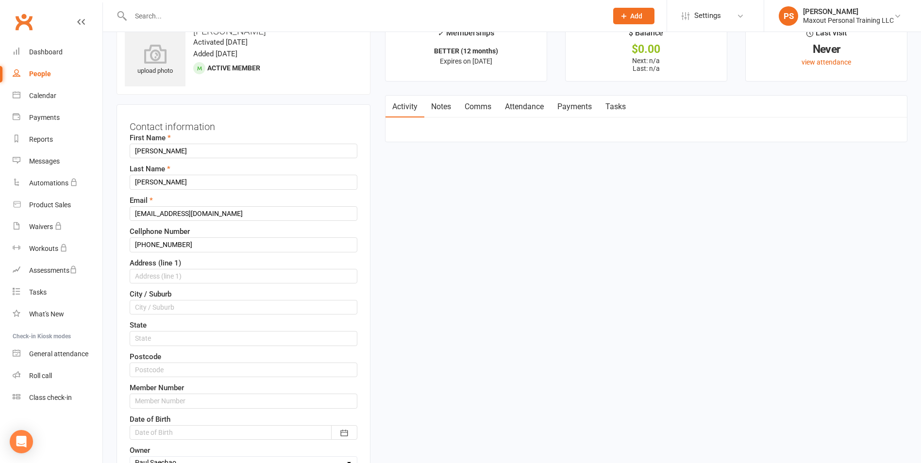
scroll to position [46, 0]
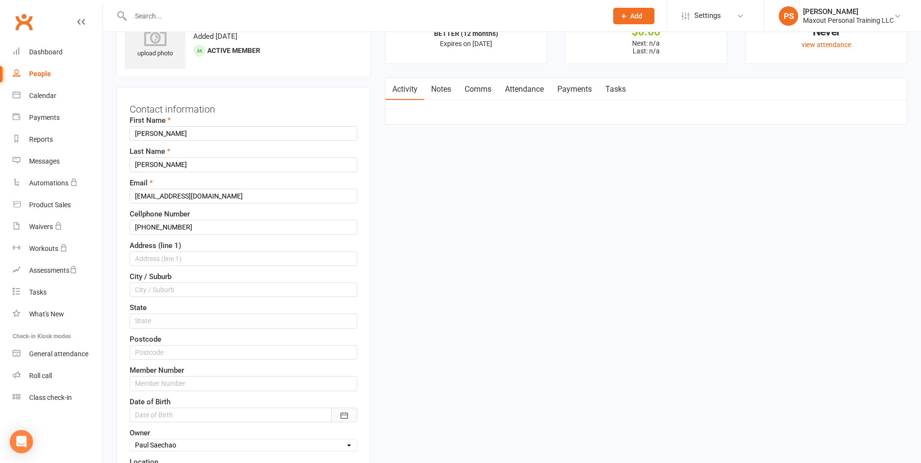
click at [343, 414] on icon "button" at bounding box center [344, 416] width 10 height 10
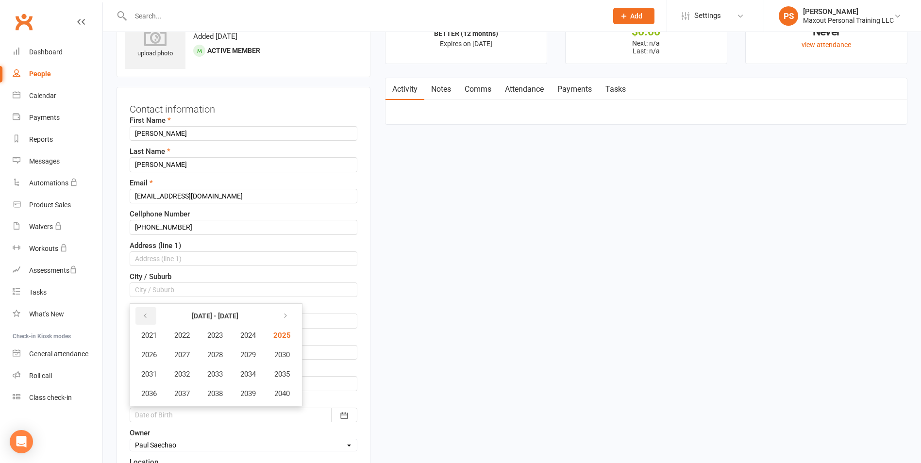
click at [145, 315] on icon "button" at bounding box center [145, 316] width 7 height 8
click at [145, 317] on icon "button" at bounding box center [145, 316] width 7 height 8
click at [214, 395] on span "1978" at bounding box center [215, 393] width 16 height 9
click at [201, 357] on button "May" at bounding box center [210, 355] width 69 height 18
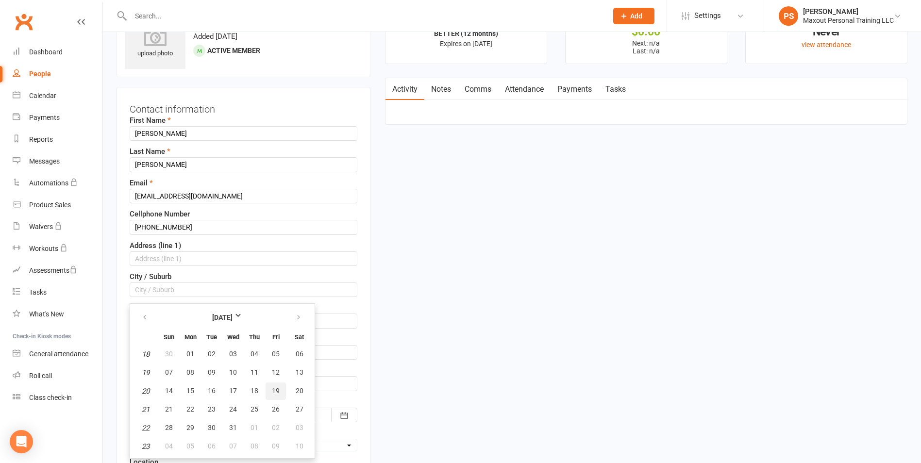
click at [271, 395] on button "19" at bounding box center [276, 391] width 20 height 17
type input "[DATE]"
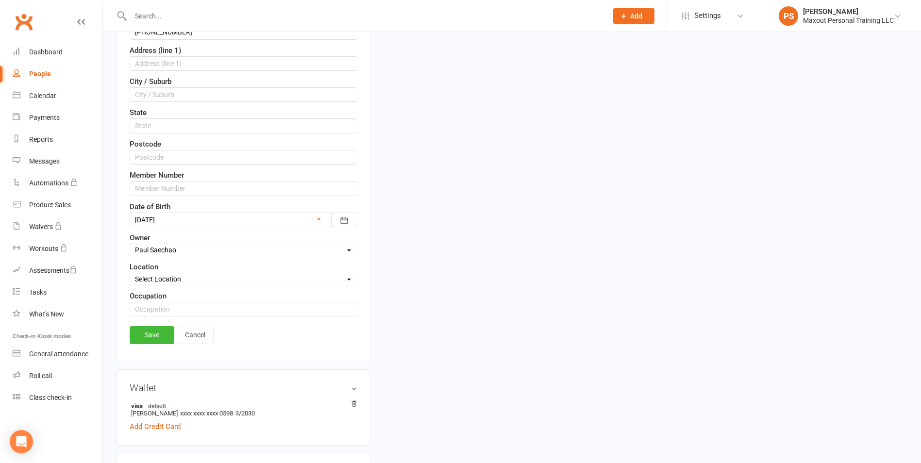
scroll to position [249, 0]
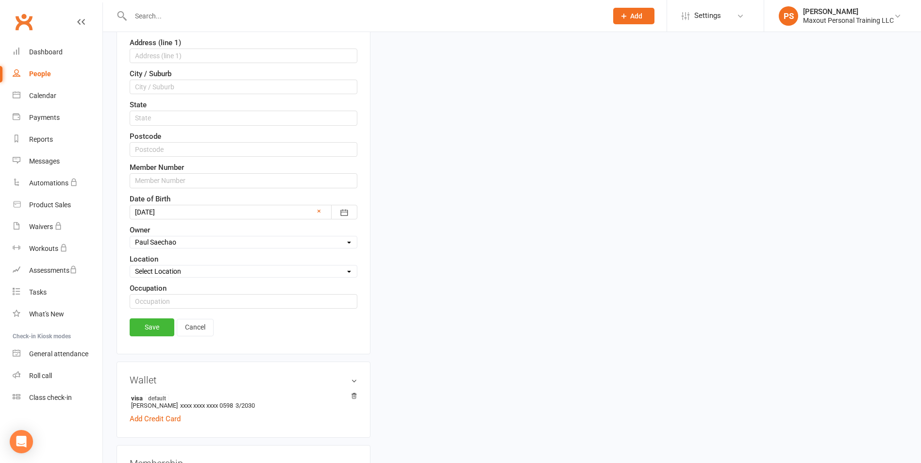
click at [267, 271] on select "Select Location [GEOGRAPHIC_DATA] [GEOGRAPHIC_DATA]" at bounding box center [243, 271] width 227 height 11
select select "1"
click at [130, 267] on select "Select Location [GEOGRAPHIC_DATA] [GEOGRAPHIC_DATA]" at bounding box center [243, 271] width 227 height 11
click at [161, 300] on input "text" at bounding box center [244, 301] width 228 height 15
type input "Massage"
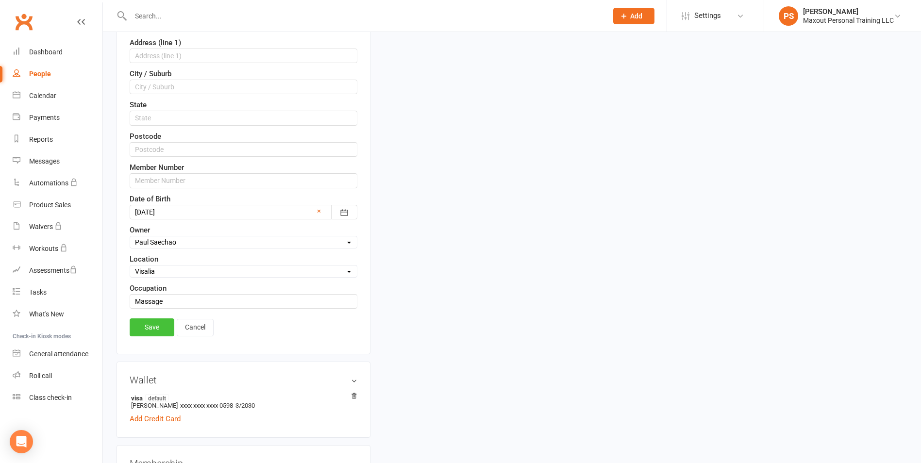
click at [149, 329] on link "Save" at bounding box center [152, 326] width 45 height 17
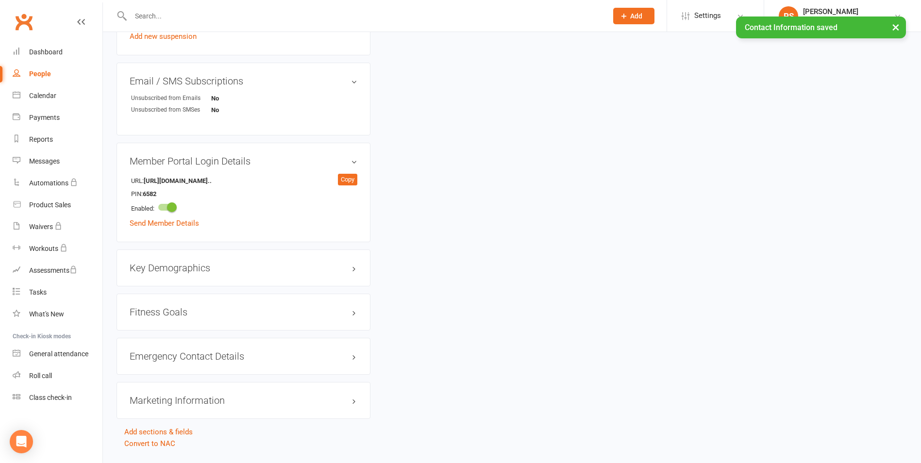
scroll to position [706, 0]
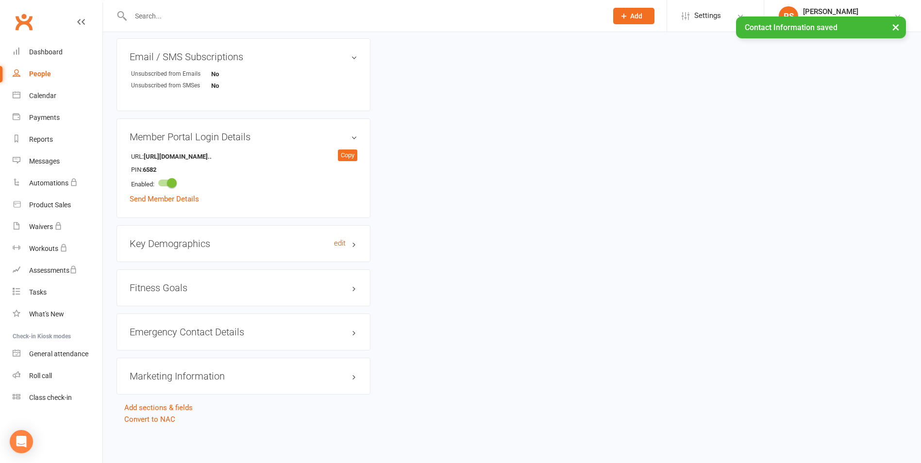
click at [341, 242] on link "edit" at bounding box center [340, 243] width 12 height 8
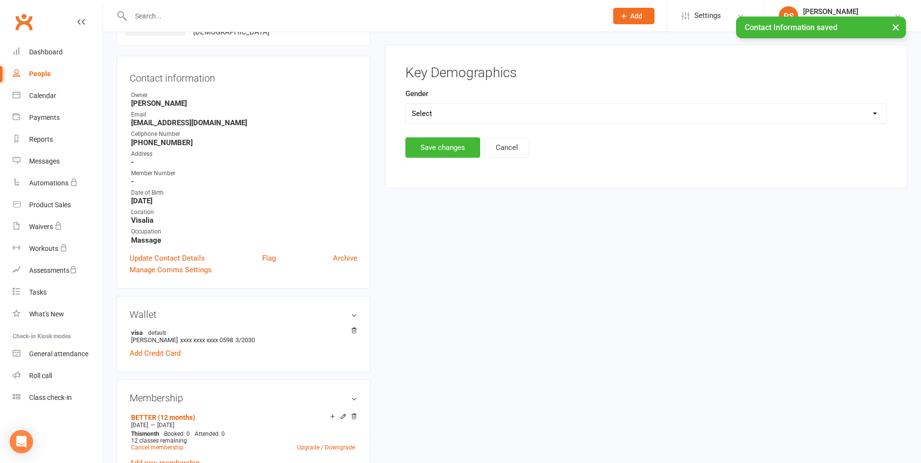
scroll to position [75, 0]
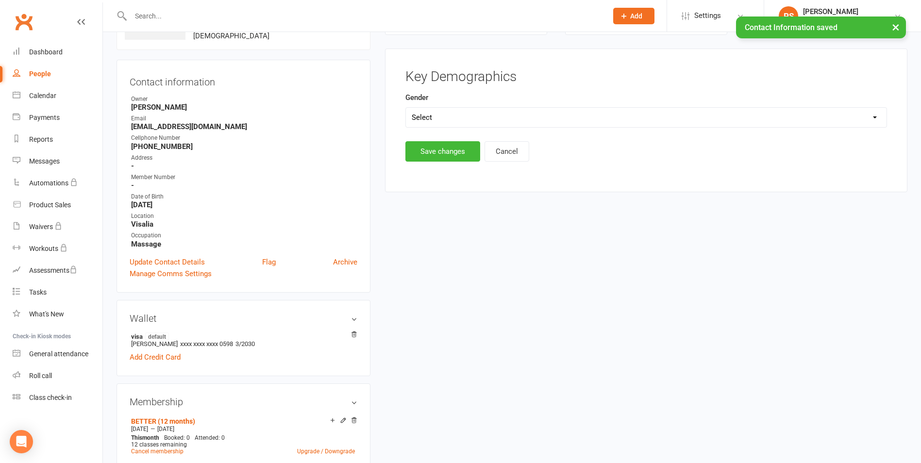
drag, startPoint x: 434, startPoint y: 117, endPoint x: 431, endPoint y: 124, distance: 7.6
click at [434, 117] on select "Select [DEMOGRAPHIC_DATA] [DEMOGRAPHIC_DATA]" at bounding box center [646, 117] width 481 height 19
select select "[DEMOGRAPHIC_DATA]"
click at [406, 108] on select "Select [DEMOGRAPHIC_DATA] [DEMOGRAPHIC_DATA]" at bounding box center [646, 117] width 481 height 19
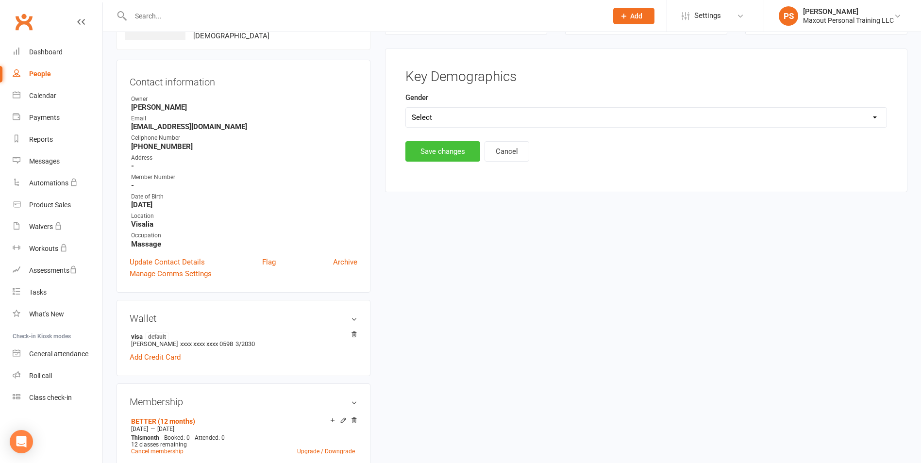
click at [437, 151] on button "Save changes" at bounding box center [442, 151] width 75 height 20
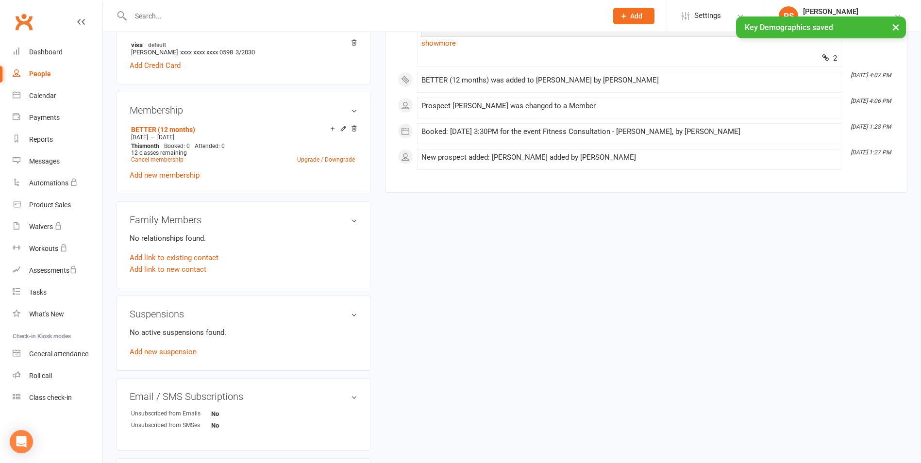
scroll to position [731, 0]
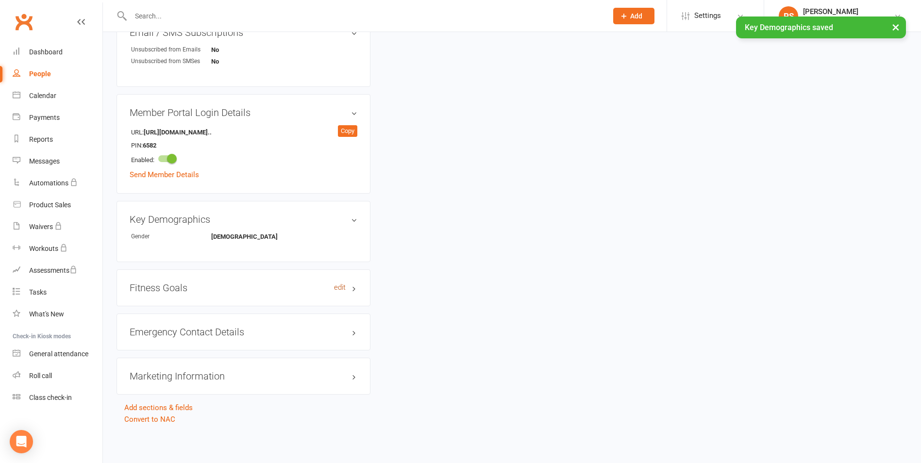
click at [339, 286] on link "edit" at bounding box center [340, 287] width 12 height 8
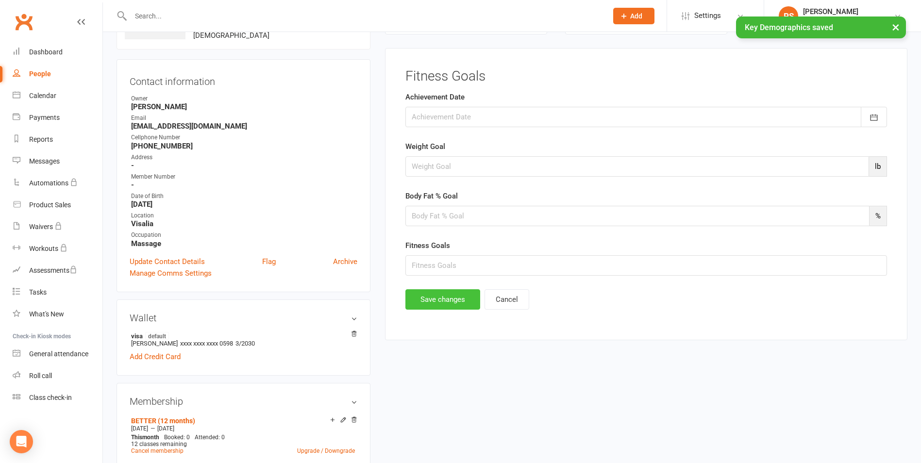
scroll to position [75, 0]
click at [481, 270] on input "text" at bounding box center [646, 266] width 482 height 20
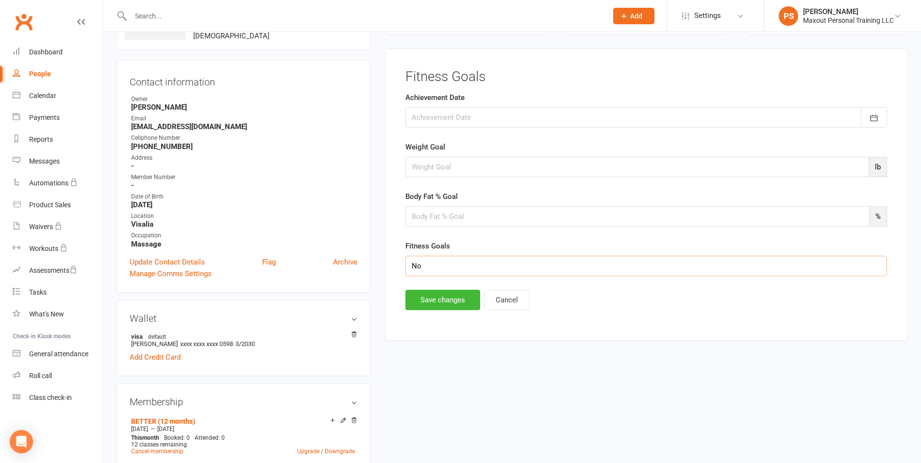
type input "N"
type input "Didn't want to weigh but want to lose 20lbs, build muscless,"
drag, startPoint x: 446, startPoint y: 288, endPoint x: 449, endPoint y: 302, distance: 14.4
click at [446, 289] on main "Fitness Goals Achievement Date [DATE] Sun Mon Tue Wed Thu Fri Sat 31 27 28 29 3…" at bounding box center [646, 189] width 497 height 241
click at [449, 301] on button "Save changes" at bounding box center [442, 300] width 75 height 20
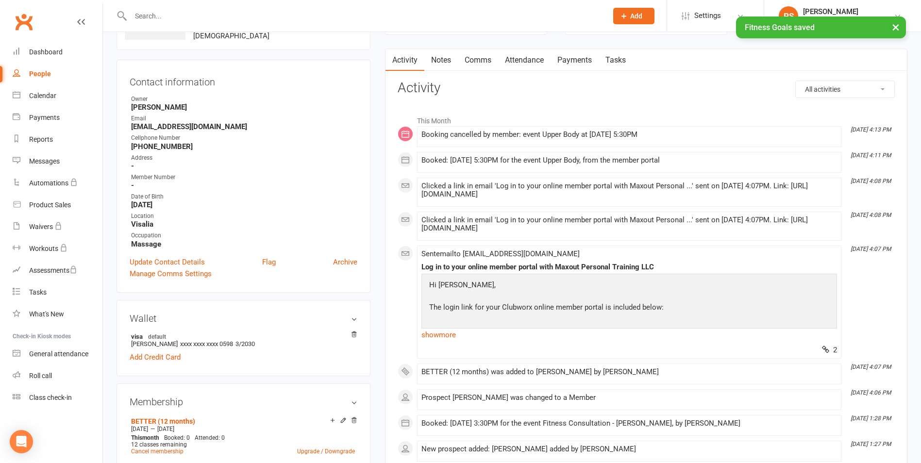
scroll to position [800, 0]
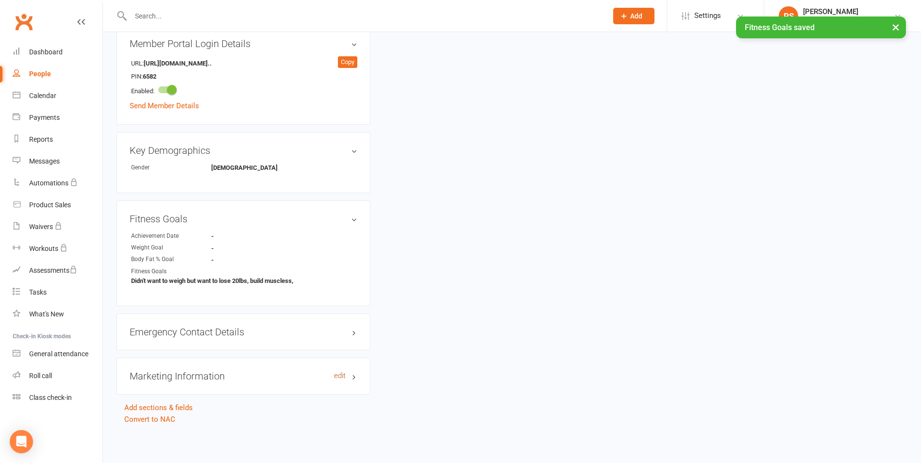
click at [337, 377] on link "edit" at bounding box center [340, 376] width 12 height 8
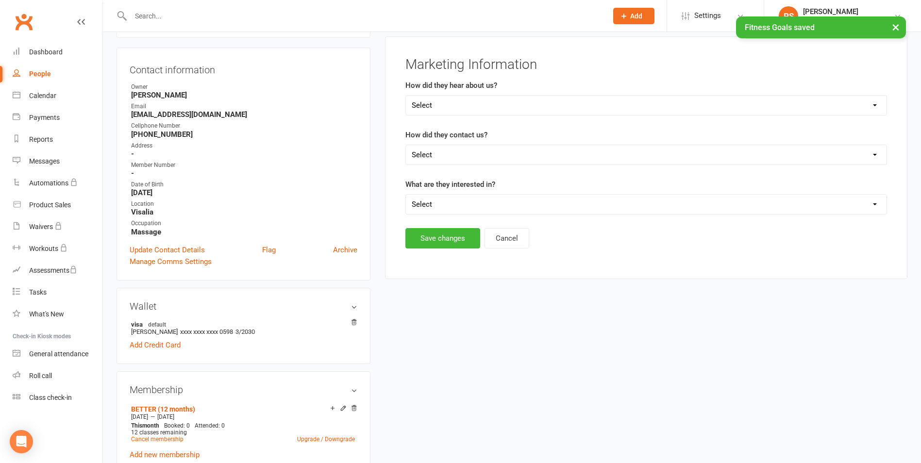
scroll to position [75, 0]
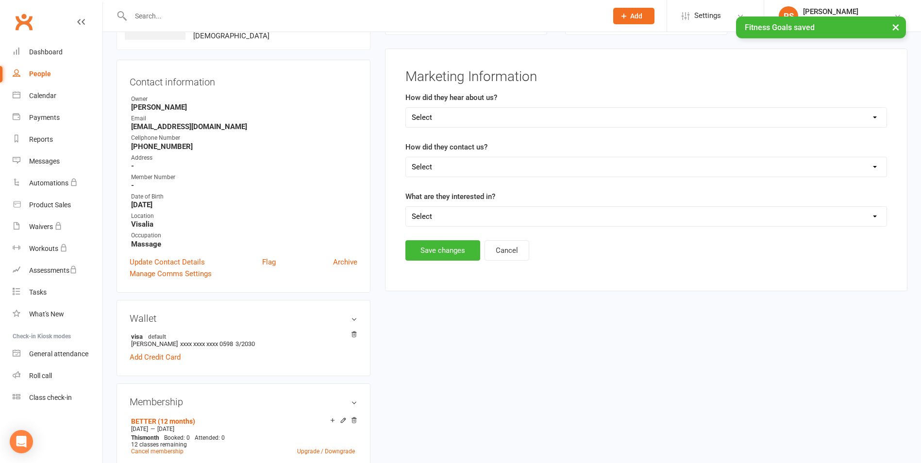
click at [421, 123] on select "Select Google Through A Friend/Family Walk/Drive by Facebook Instagram Maxout M…" at bounding box center [646, 117] width 481 height 19
select select "Google"
click at [406, 108] on select "Select Google Through A Friend/Family Walk/Drive by Facebook Instagram Maxout M…" at bounding box center [646, 117] width 481 height 19
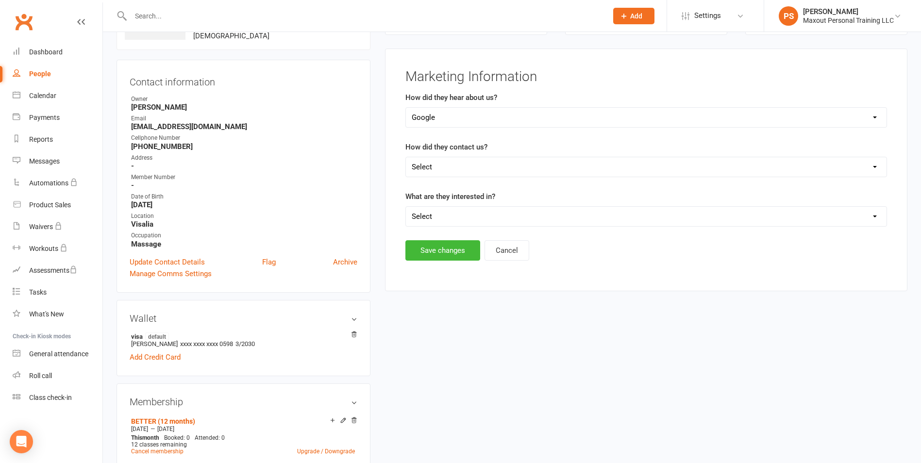
click at [444, 167] on select "Select Phone Email Walk-in Facebook Instagram Member provided prospect info Yelp" at bounding box center [646, 166] width 481 height 19
click at [406, 157] on select "Select Phone Email Walk-in Facebook Instagram Member provided prospect info Yelp" at bounding box center [646, 166] width 481 height 19
click at [441, 166] on select "Select Phone Email Walk-in Facebook Instagram Member provided prospect info Yelp" at bounding box center [646, 166] width 481 height 19
select select "Phone"
click at [406, 157] on select "Select Phone Email Walk-in Facebook Instagram Member provided prospect info Yelp" at bounding box center [646, 166] width 481 height 19
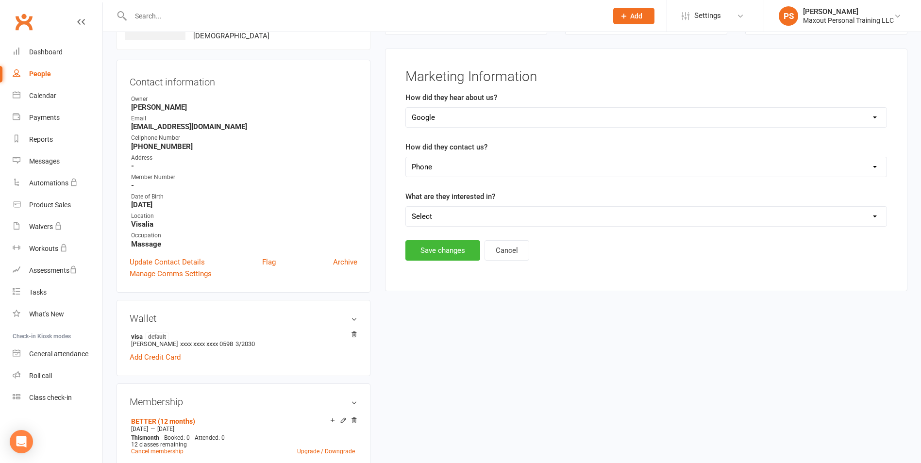
click at [447, 219] on select "Select Weight Loss [MEDICAL_DATA] Increase Strength Build Muscle Nutrition/Diet…" at bounding box center [646, 216] width 481 height 19
select select "Improve Overall Health & Fitness"
click at [406, 207] on select "Select Weight Loss [MEDICAL_DATA] Increase Strength Build Muscle Nutrition/Diet…" at bounding box center [646, 216] width 481 height 19
click at [433, 247] on button "Save changes" at bounding box center [442, 250] width 75 height 20
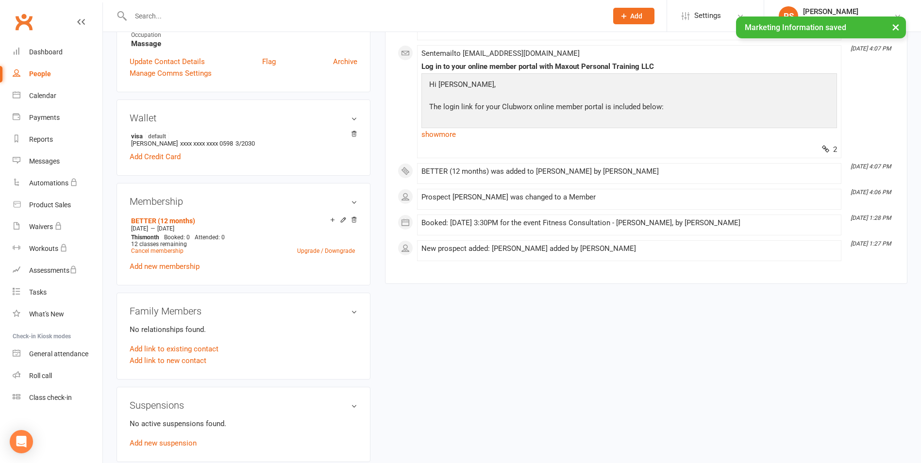
scroll to position [848, 0]
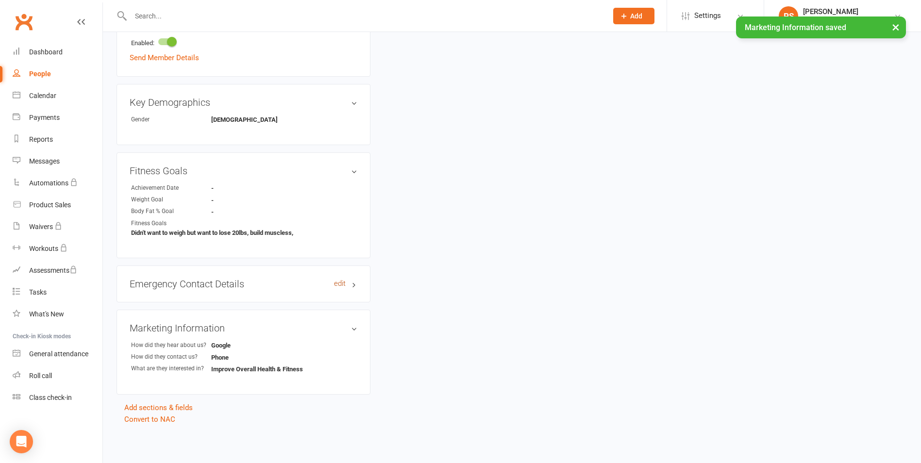
click at [343, 283] on link "edit" at bounding box center [340, 284] width 12 height 8
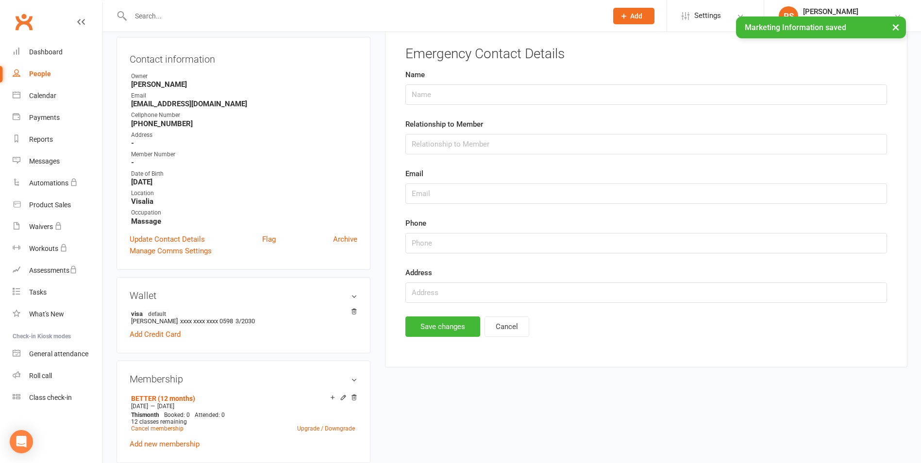
scroll to position [75, 0]
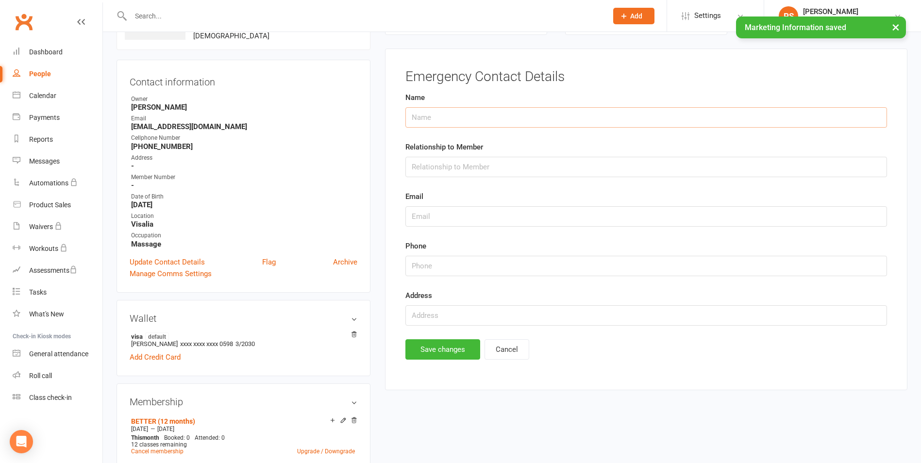
click at [486, 112] on input "text" at bounding box center [646, 117] width 482 height 20
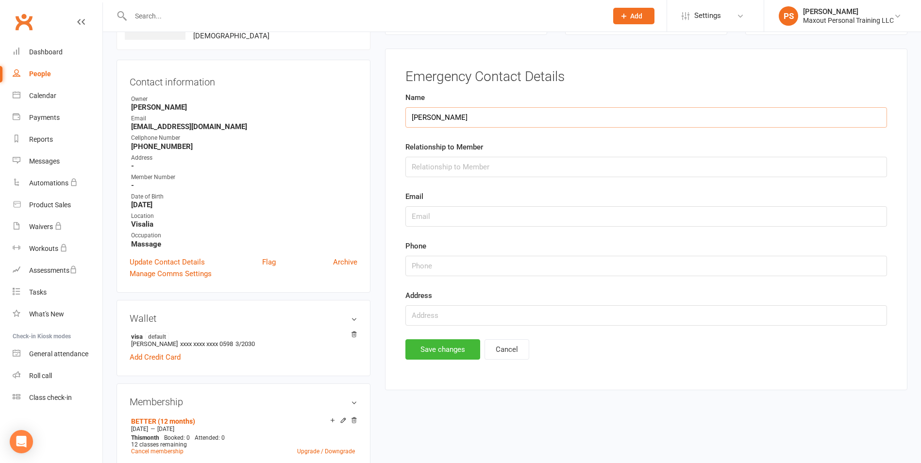
type input "[PERSON_NAME]"
type input "Daugther"
type input "[PHONE_NUMBER]"
click at [444, 348] on button "Save changes" at bounding box center [442, 349] width 75 height 20
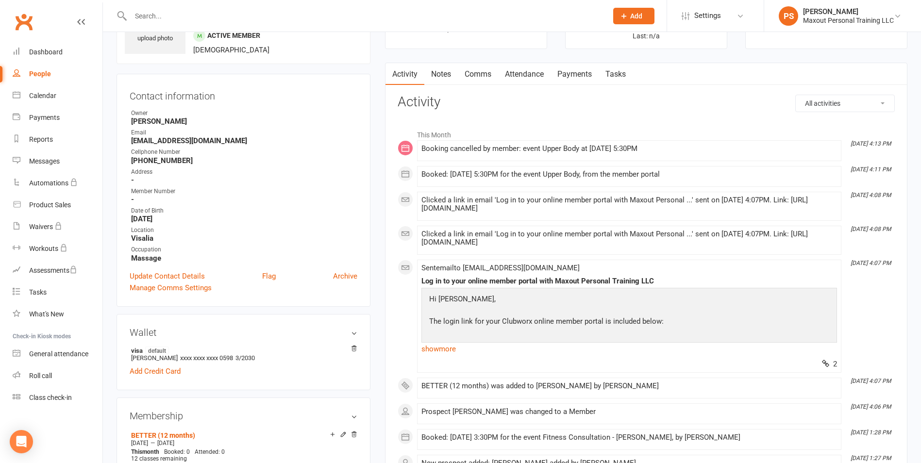
scroll to position [4, 0]
